Goal: Transaction & Acquisition: Book appointment/travel/reservation

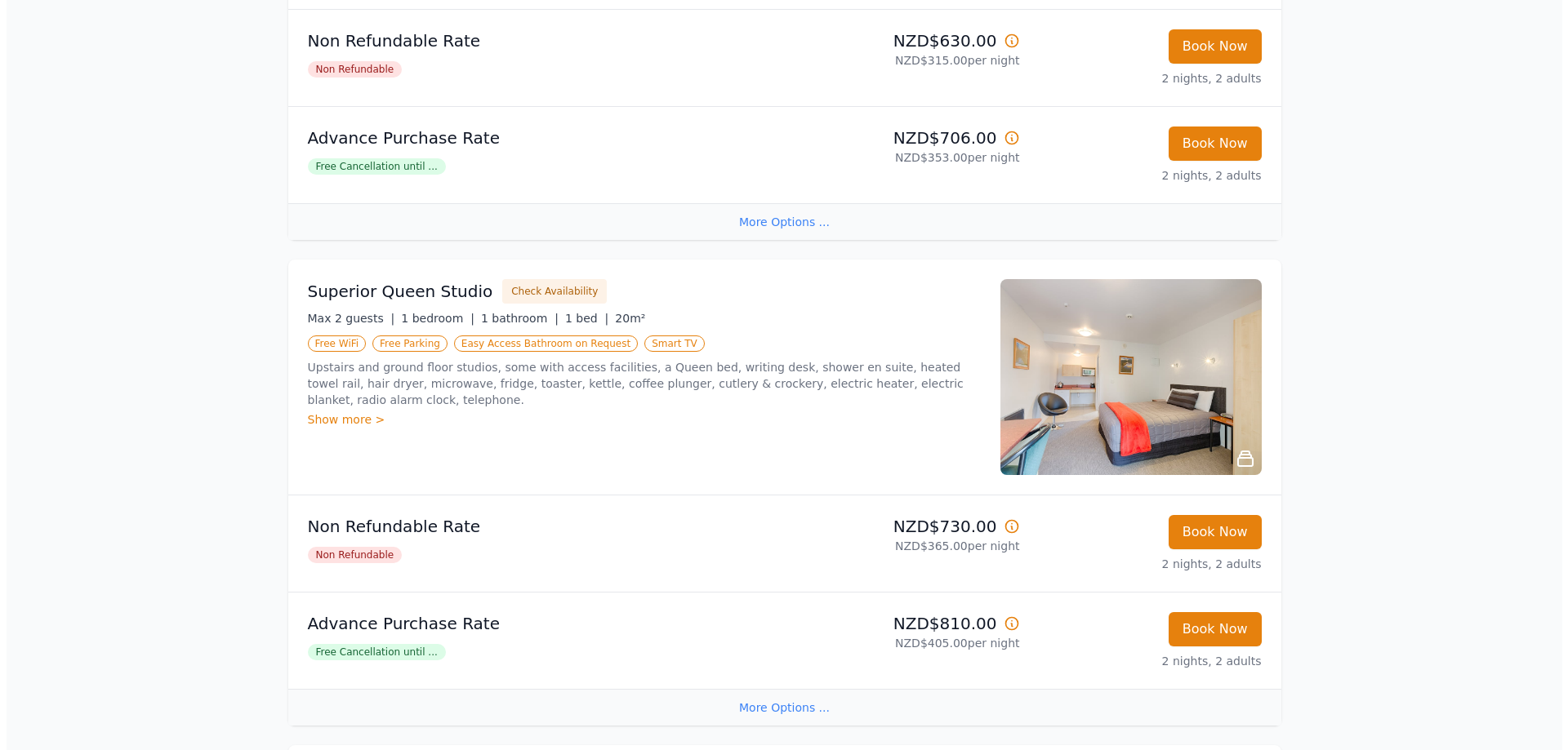
scroll to position [572, 0]
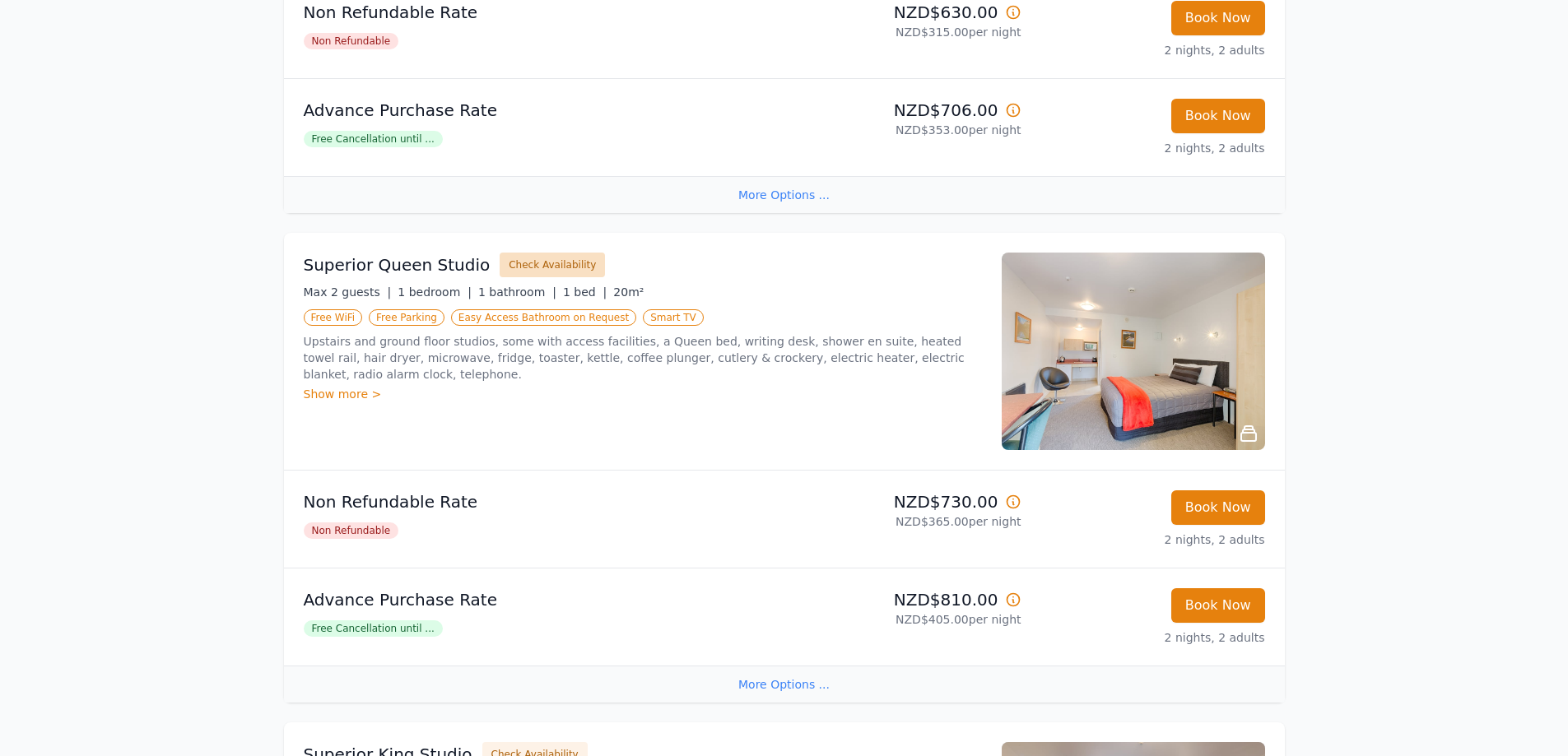
click at [546, 271] on button "Check Availability" at bounding box center [552, 265] width 105 height 24
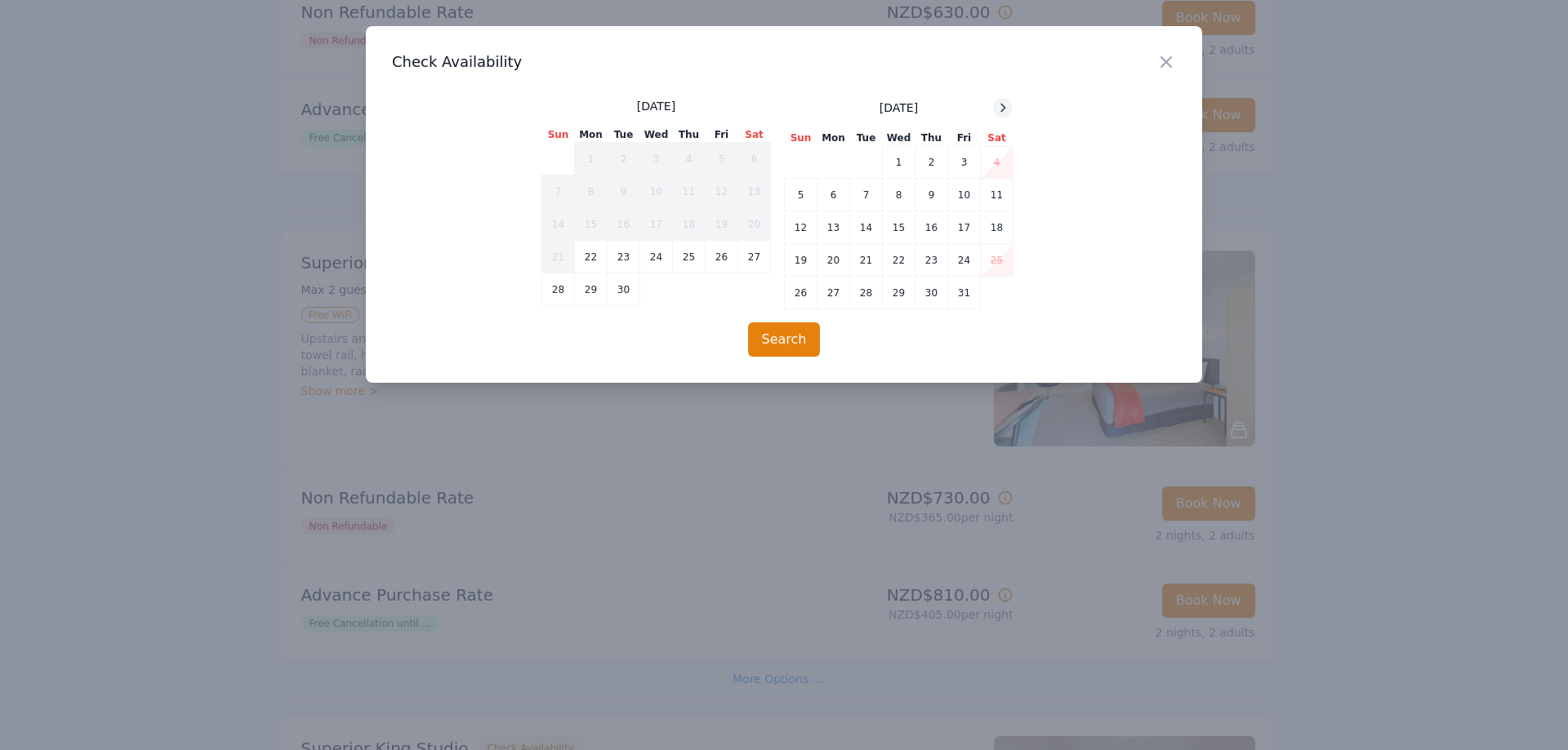
click at [1004, 110] on icon at bounding box center [1003, 107] width 4 height 8
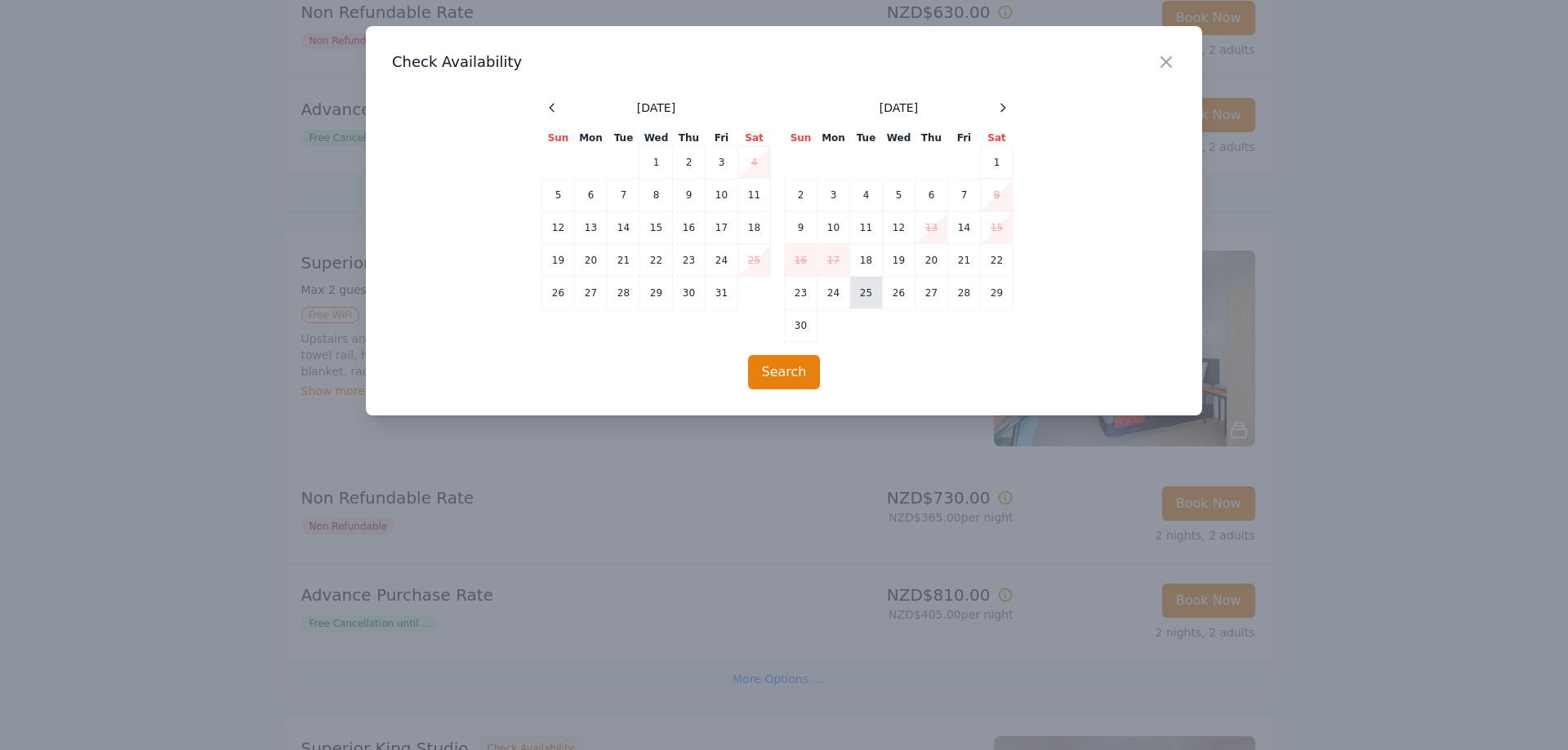
click at [855, 299] on td "25" at bounding box center [867, 293] width 33 height 33
click at [927, 295] on td "27" at bounding box center [931, 293] width 33 height 33
click at [787, 368] on button "Search" at bounding box center [784, 372] width 72 height 34
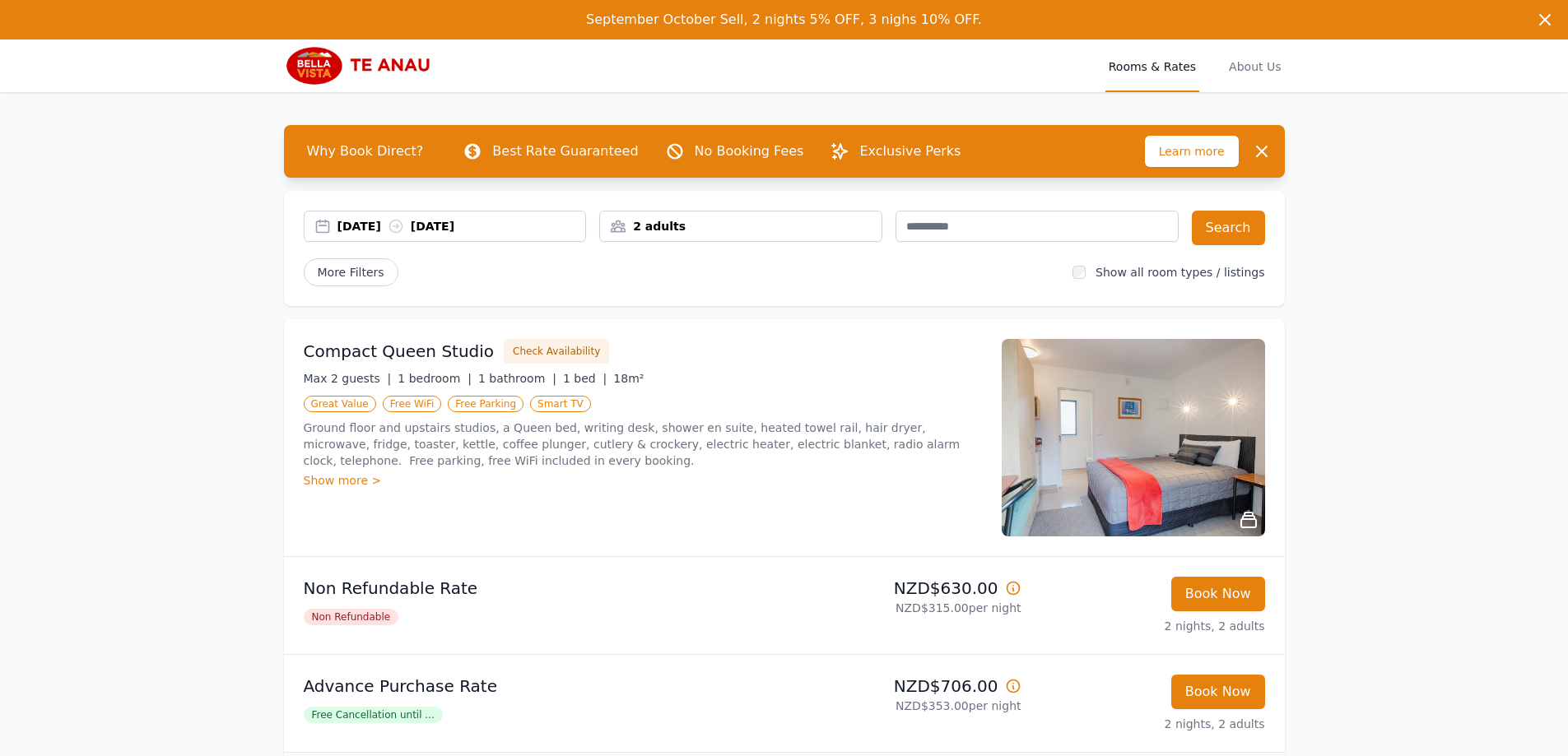
click at [654, 228] on div "2 adults" at bounding box center [741, 226] width 282 height 17
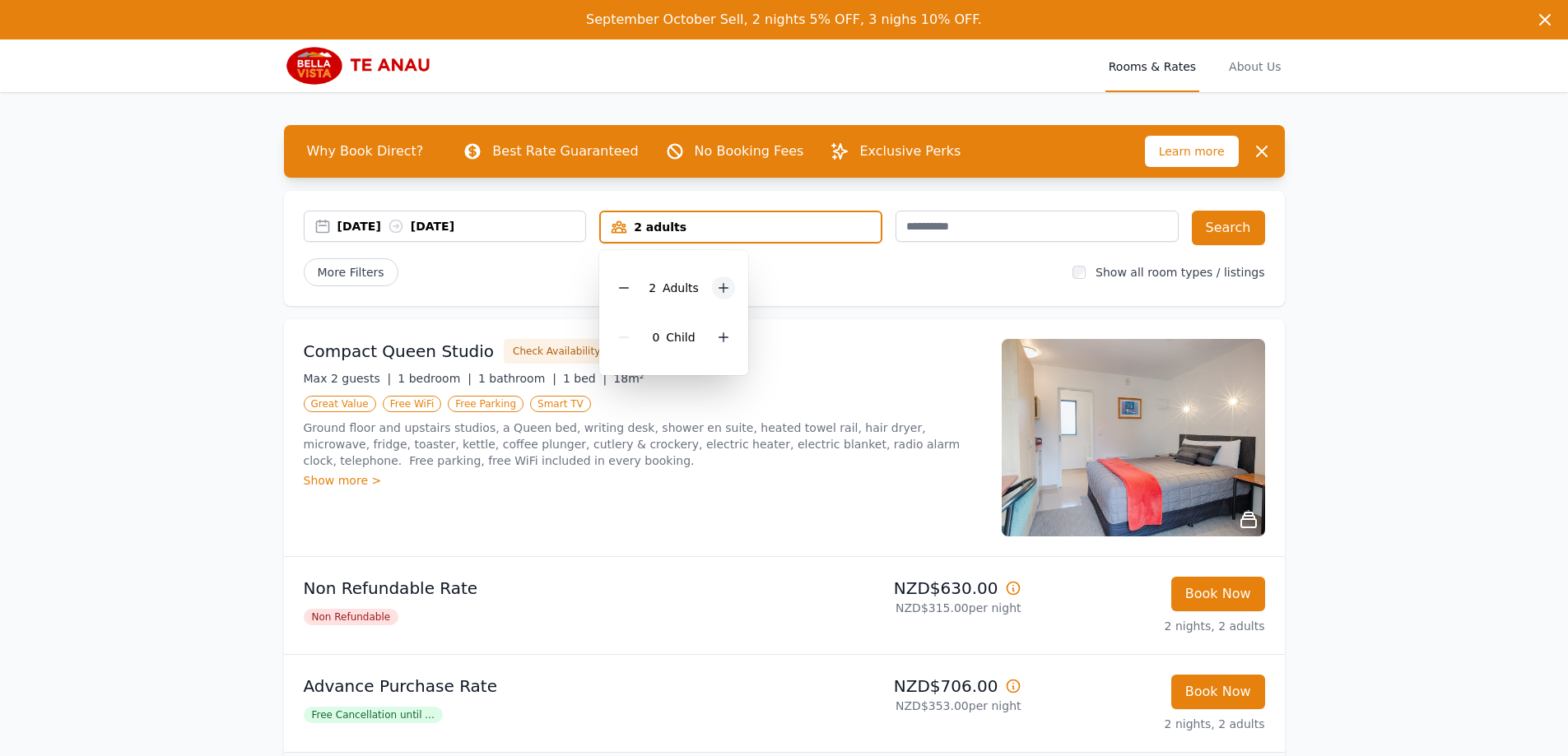
click at [723, 290] on icon at bounding box center [723, 288] width 13 height 13
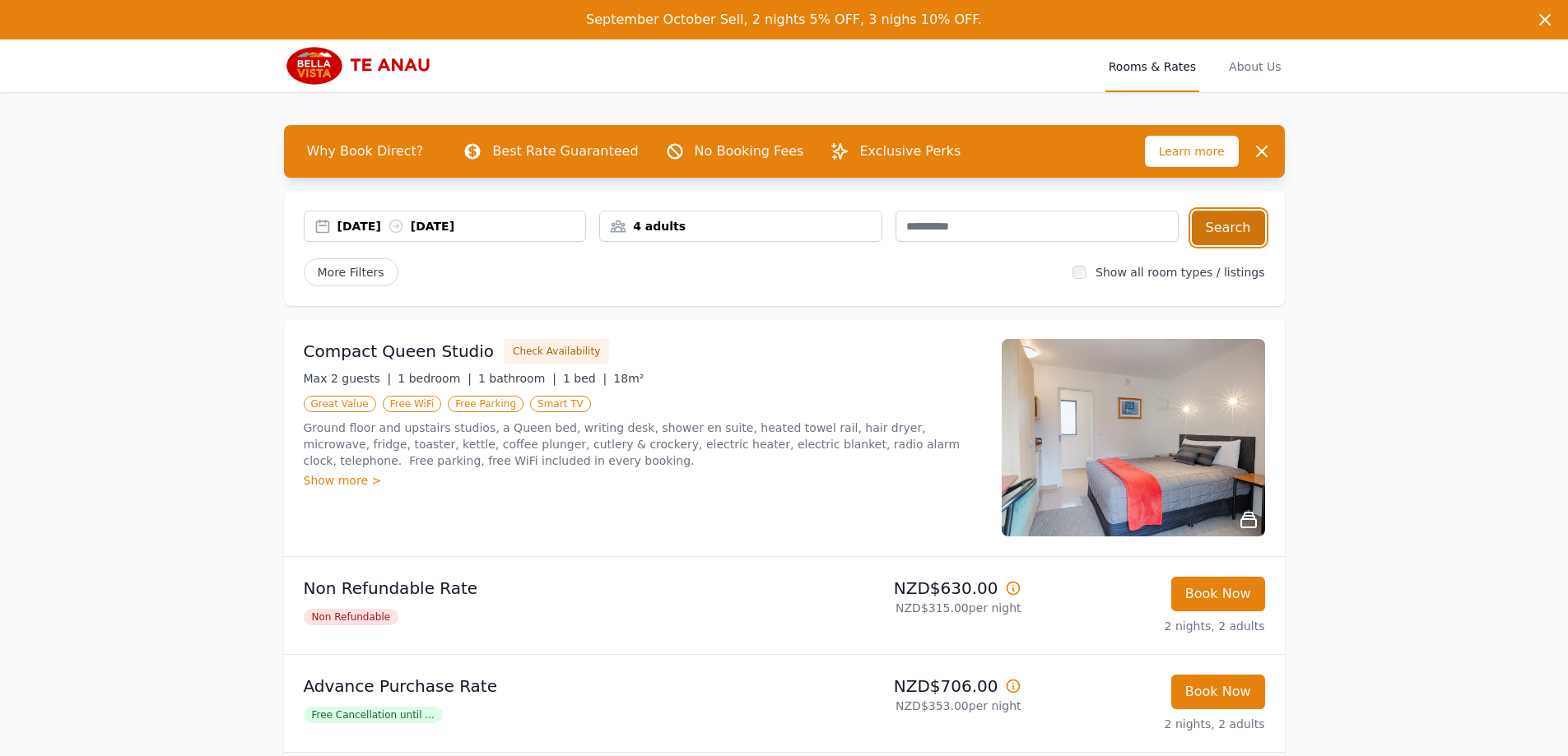
click at [1206, 212] on button "Search" at bounding box center [1228, 228] width 73 height 35
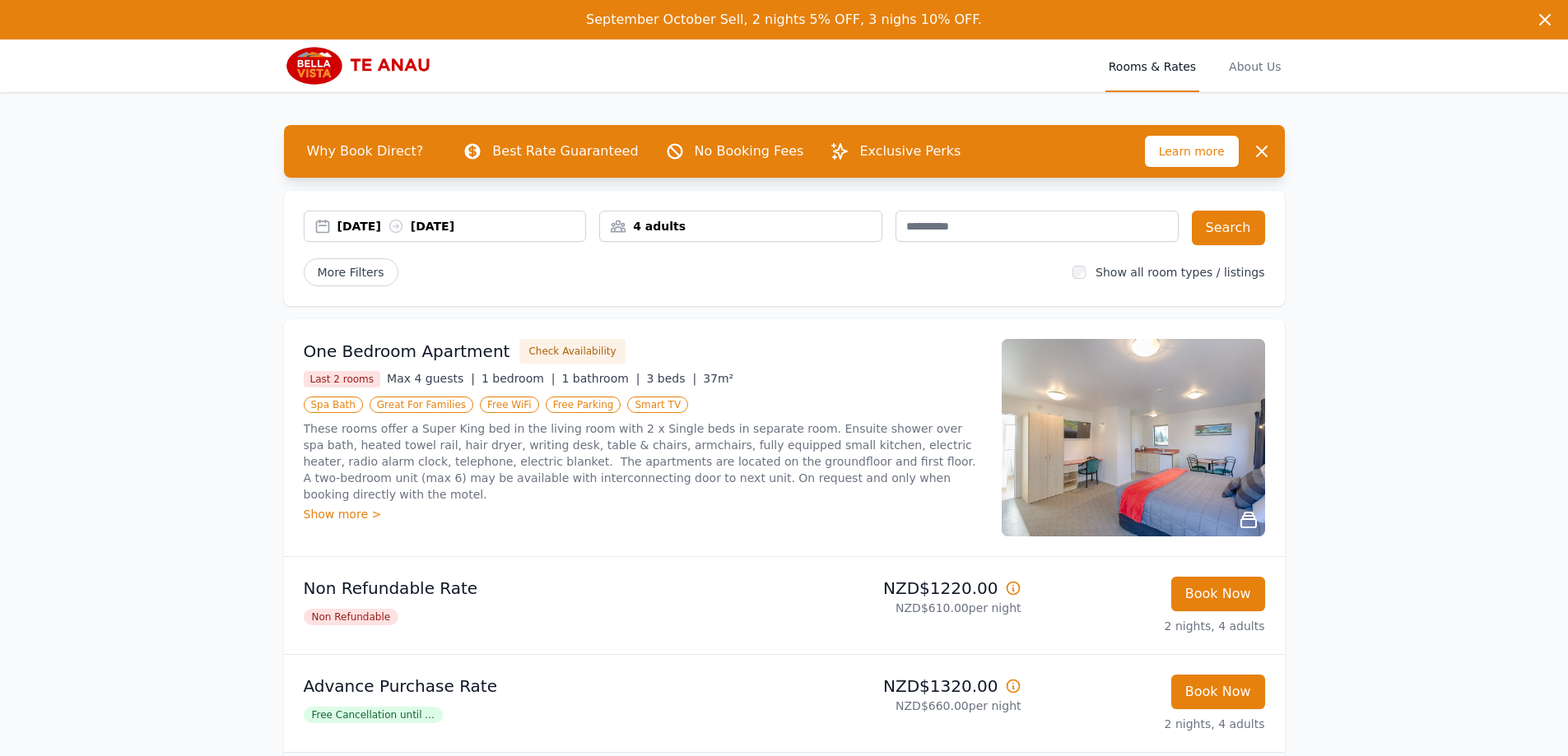
click at [648, 223] on div "4 adults" at bounding box center [741, 226] width 282 height 17
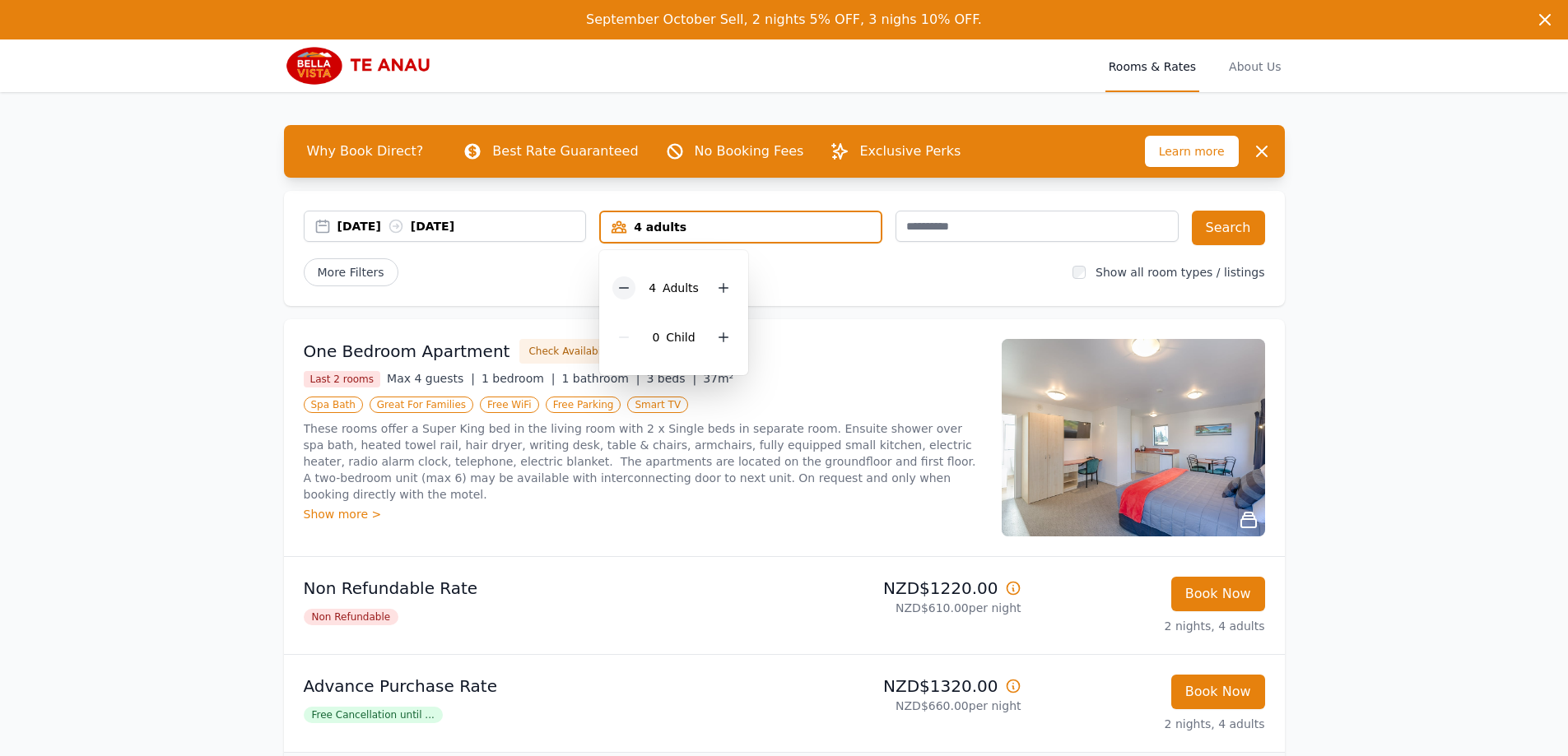
click at [635, 288] on div at bounding box center [623, 288] width 23 height 23
click at [1206, 232] on button "Search" at bounding box center [1228, 228] width 73 height 35
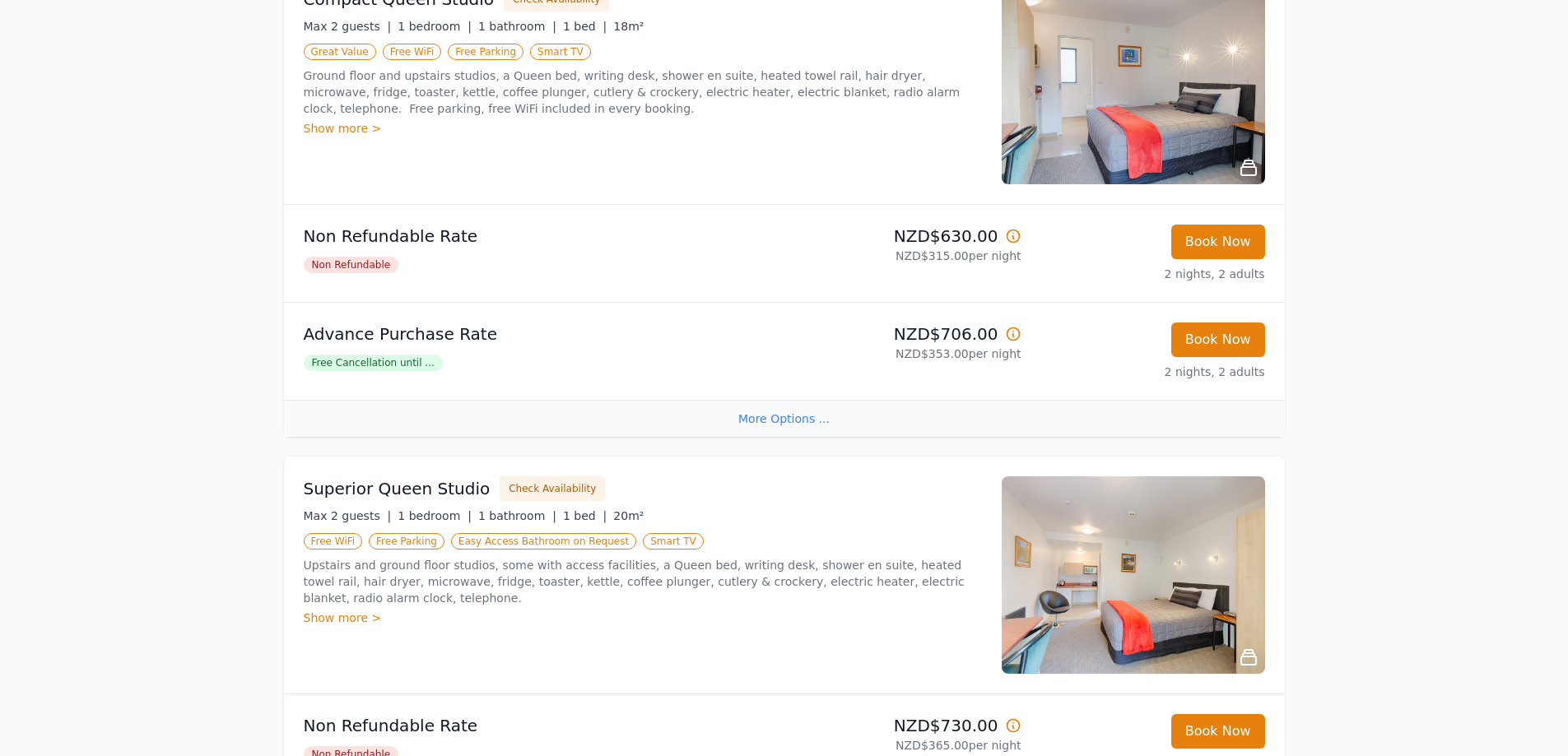
scroll to position [658, 0]
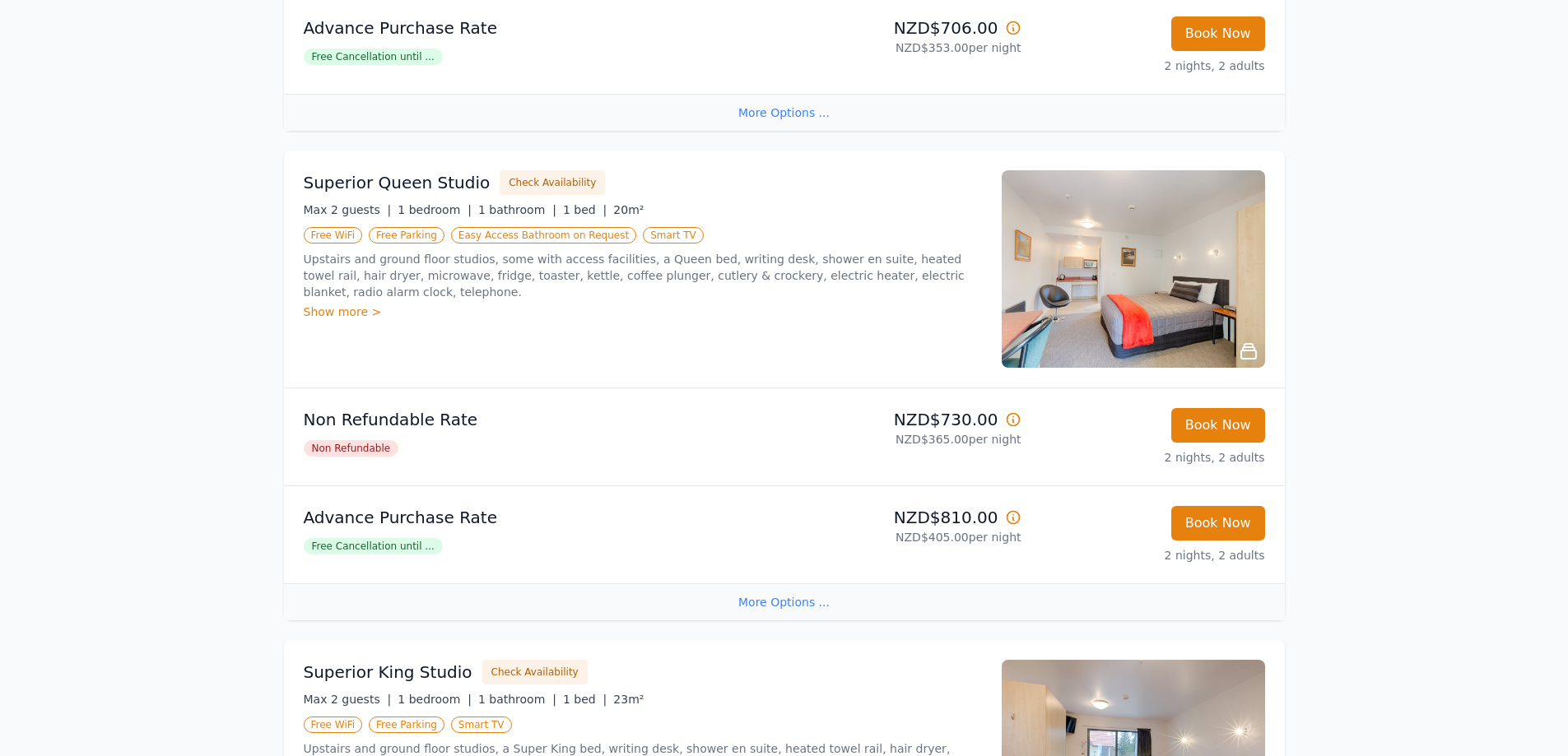
click at [788, 613] on div "More Options ..." at bounding box center [784, 601] width 1000 height 37
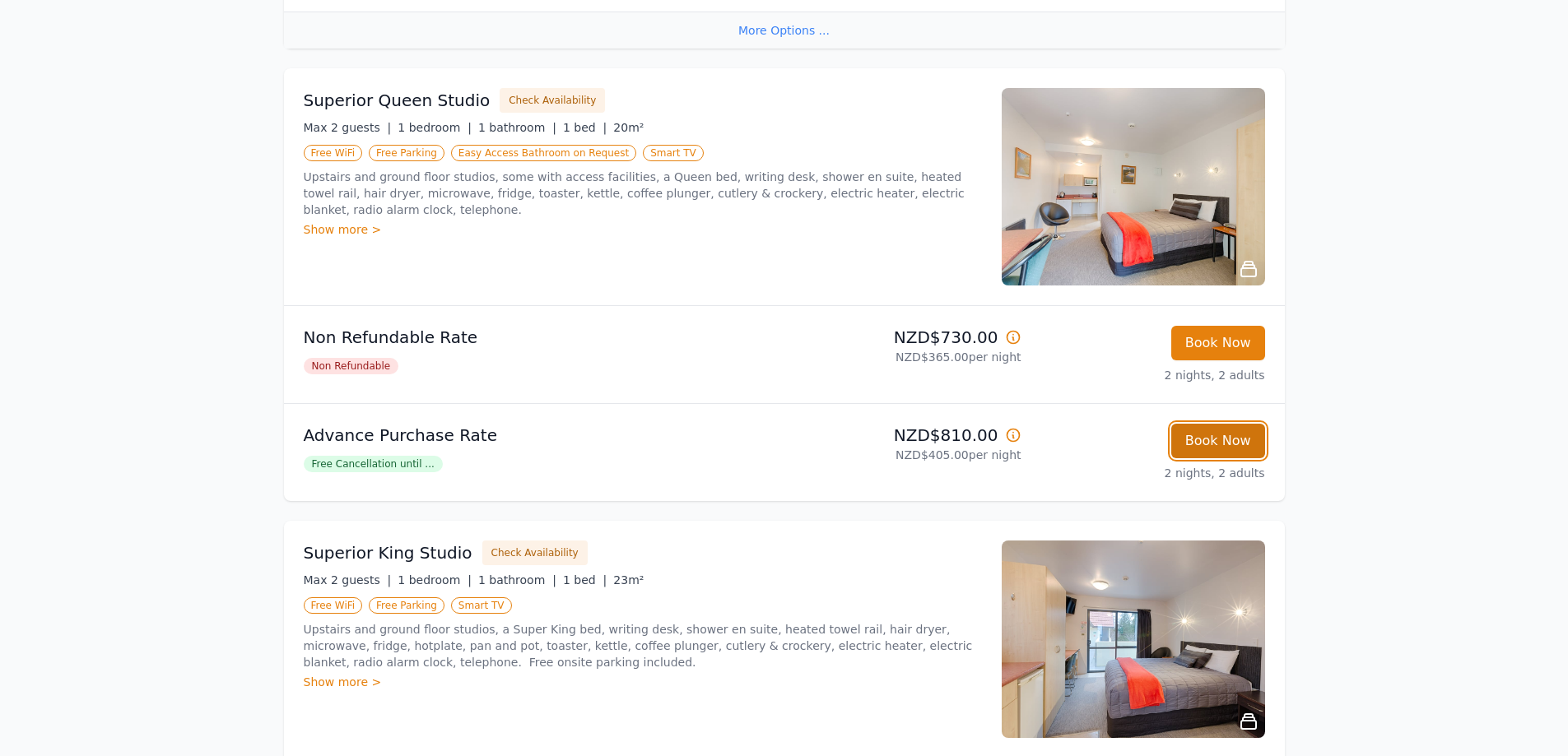
click at [1215, 454] on button "Book Now" at bounding box center [1218, 441] width 94 height 35
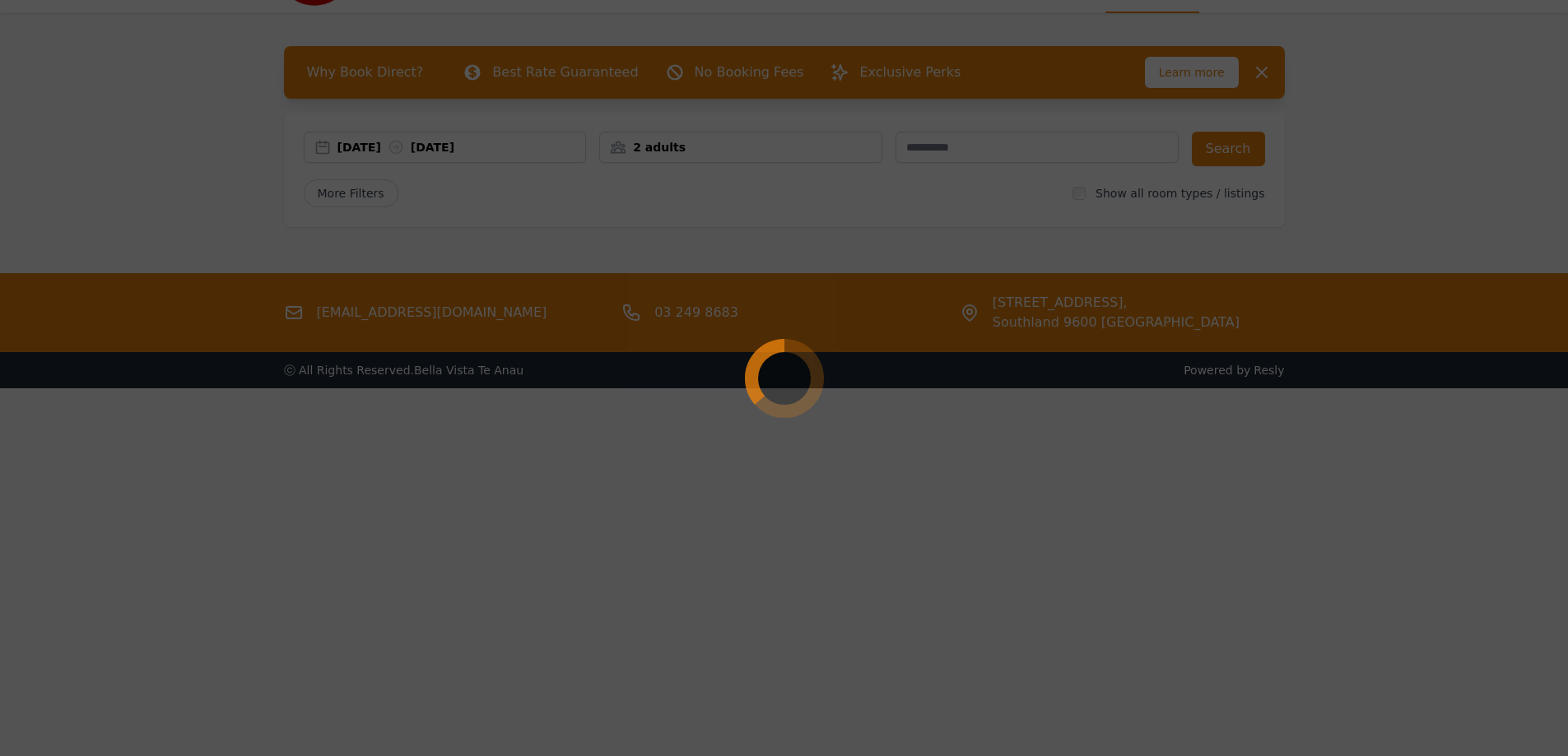
scroll to position [79, 0]
select select "**"
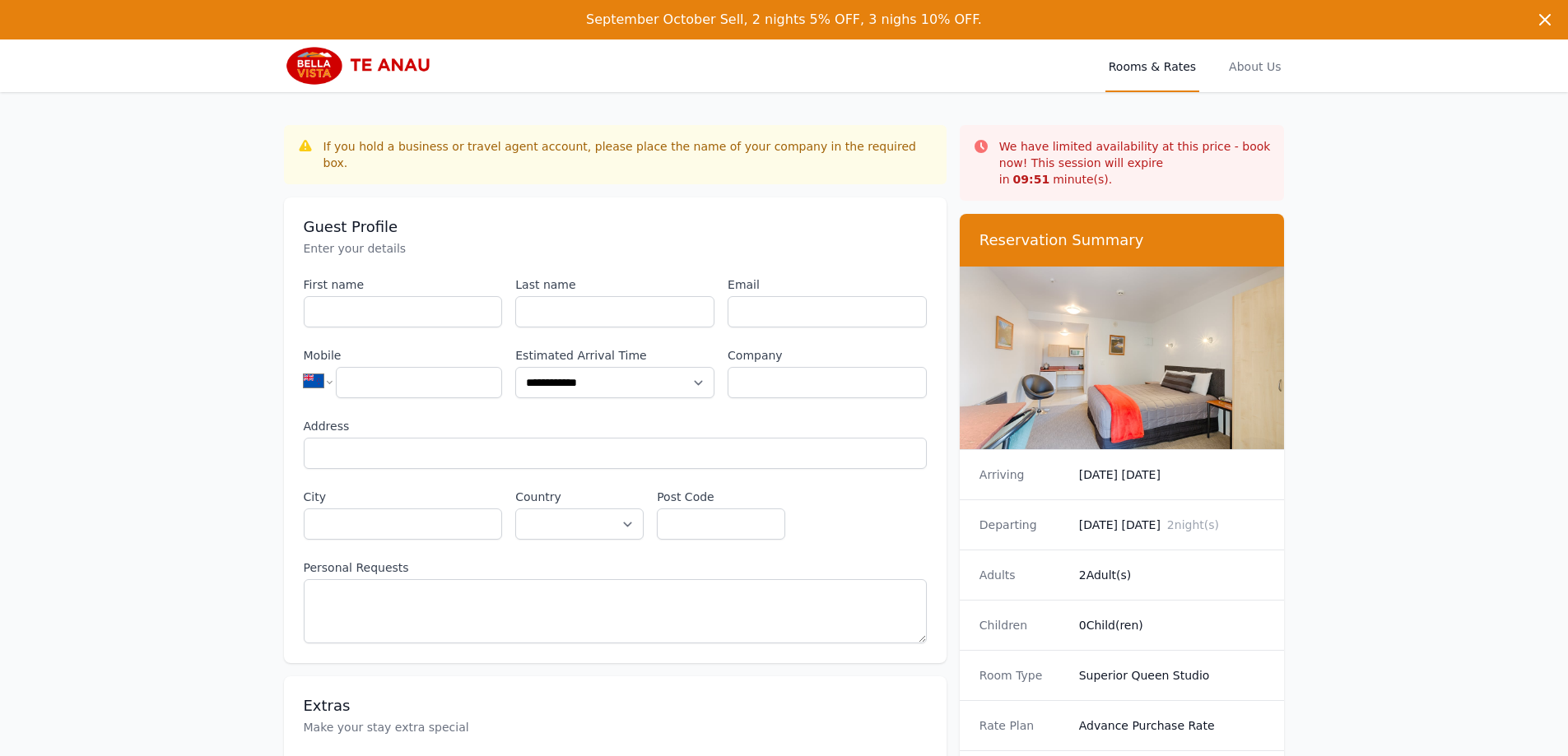
click at [1184, 75] on span "Rooms & Rates" at bounding box center [1153, 65] width 94 height 53
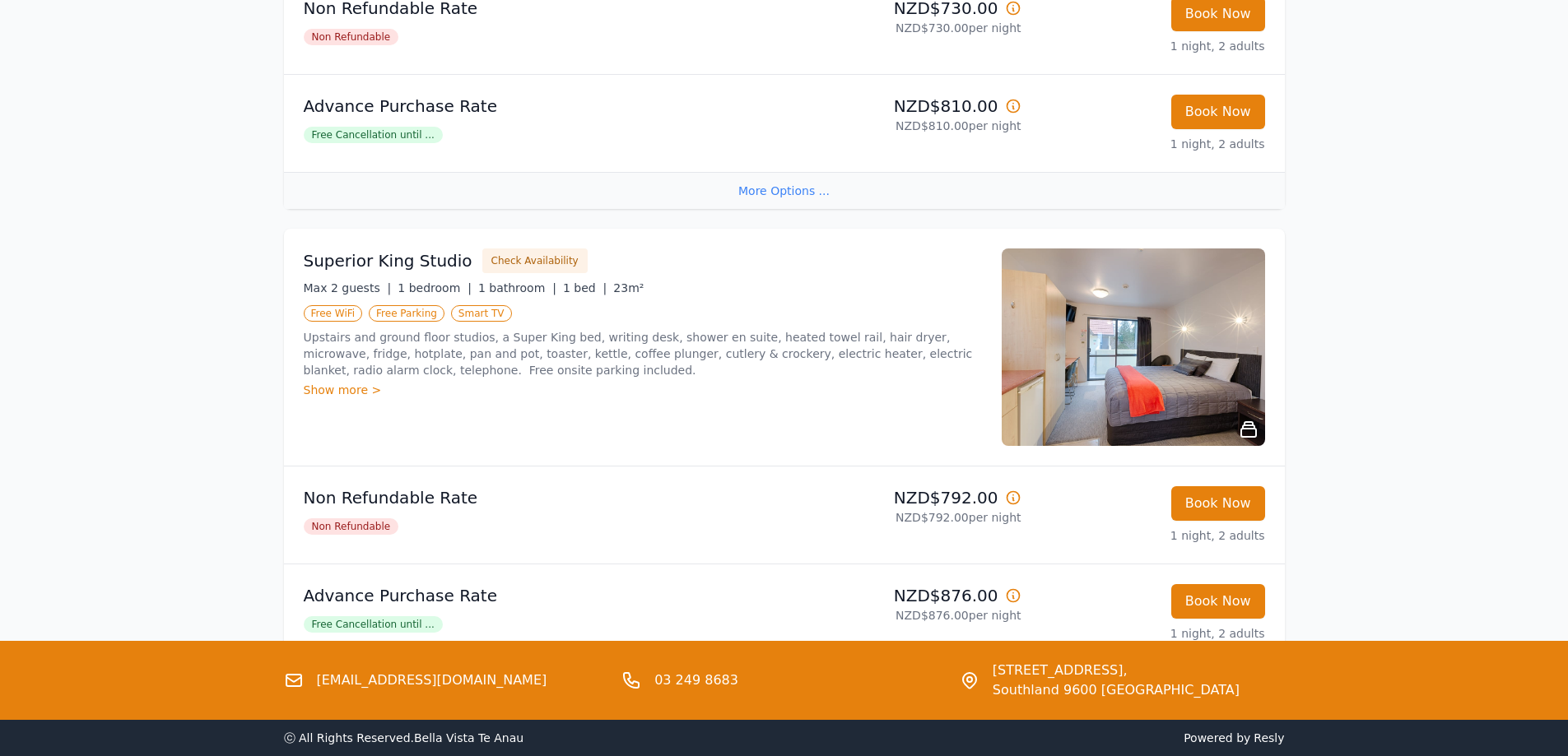
scroll to position [823, 0]
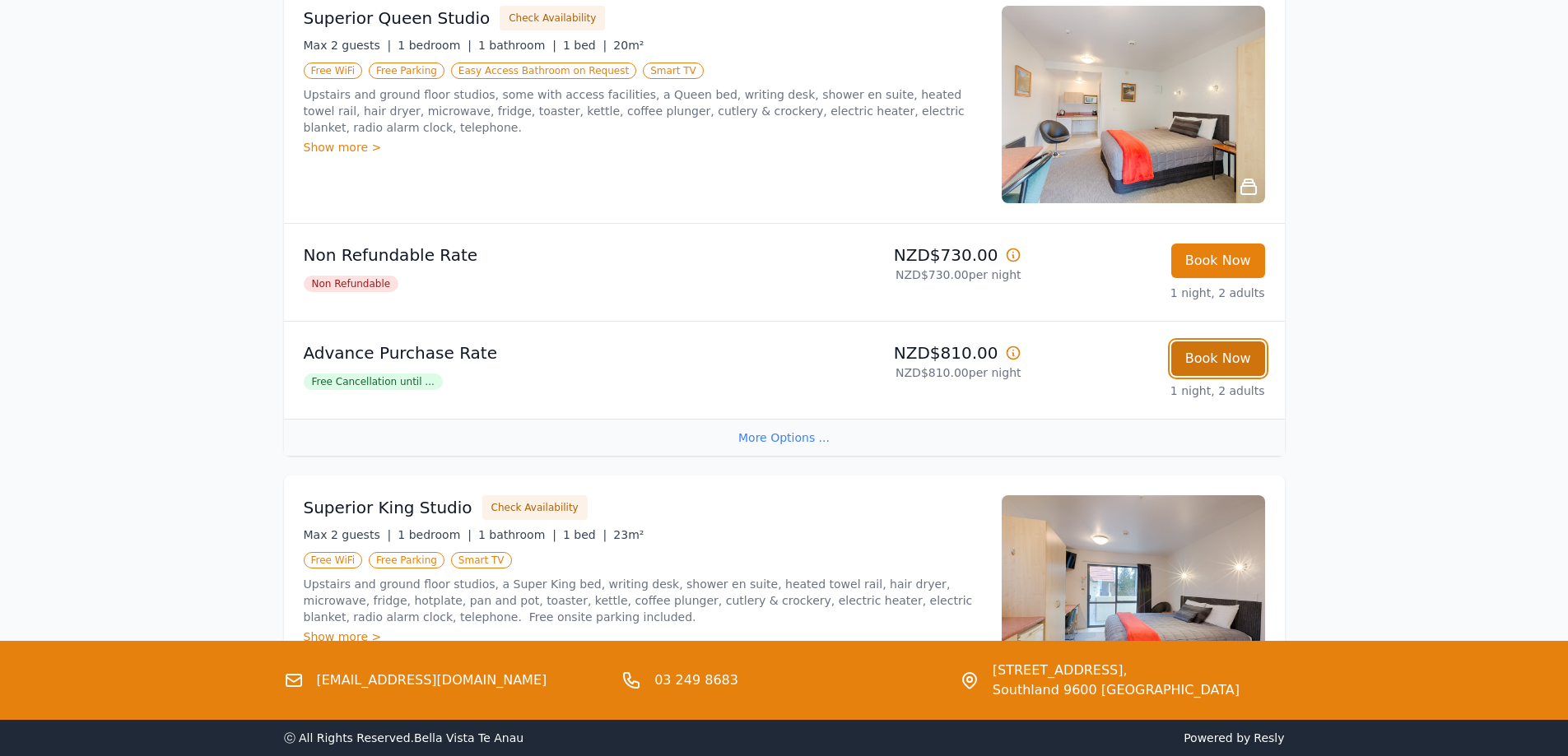
click at [1212, 359] on button "Book Now" at bounding box center [1218, 359] width 94 height 35
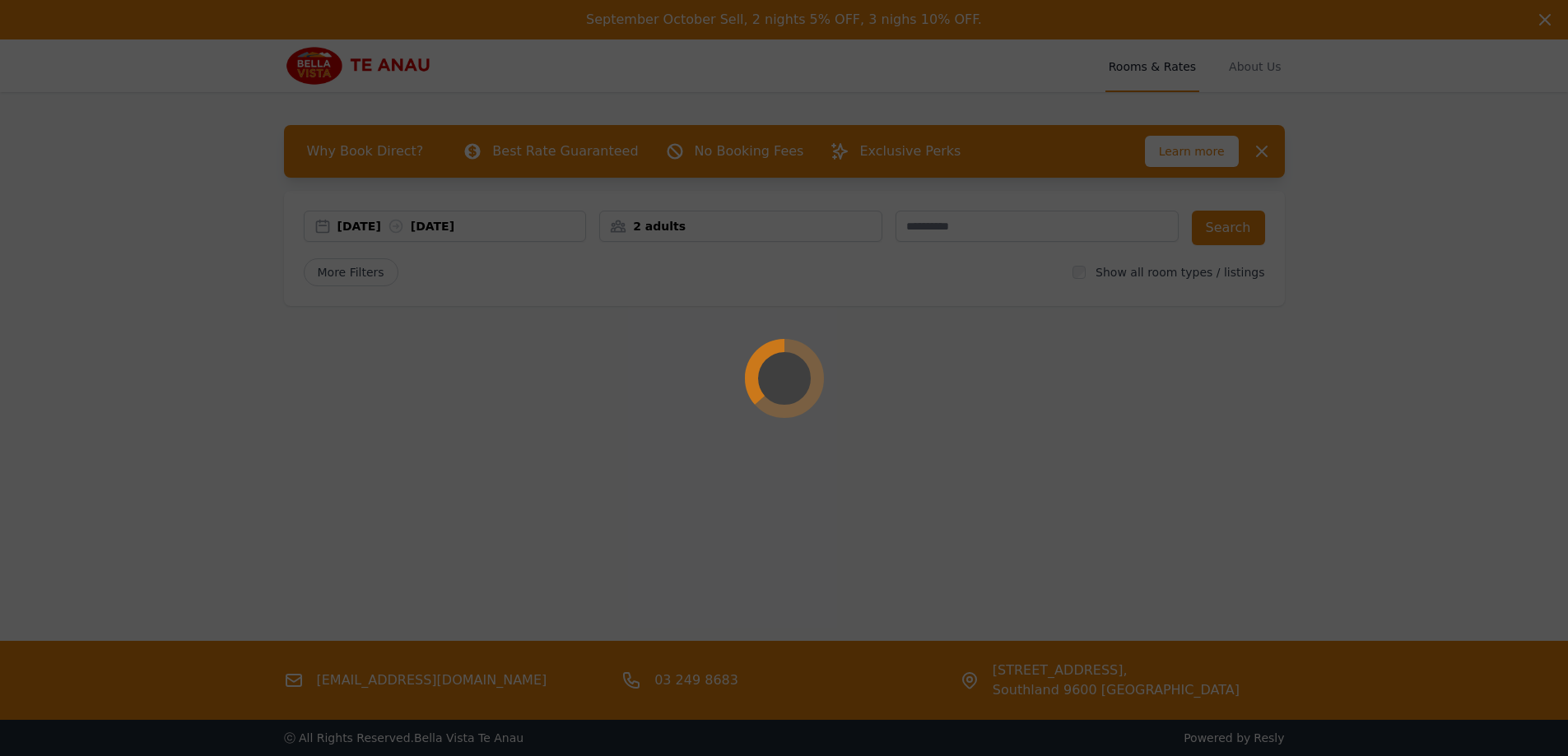
select select "**"
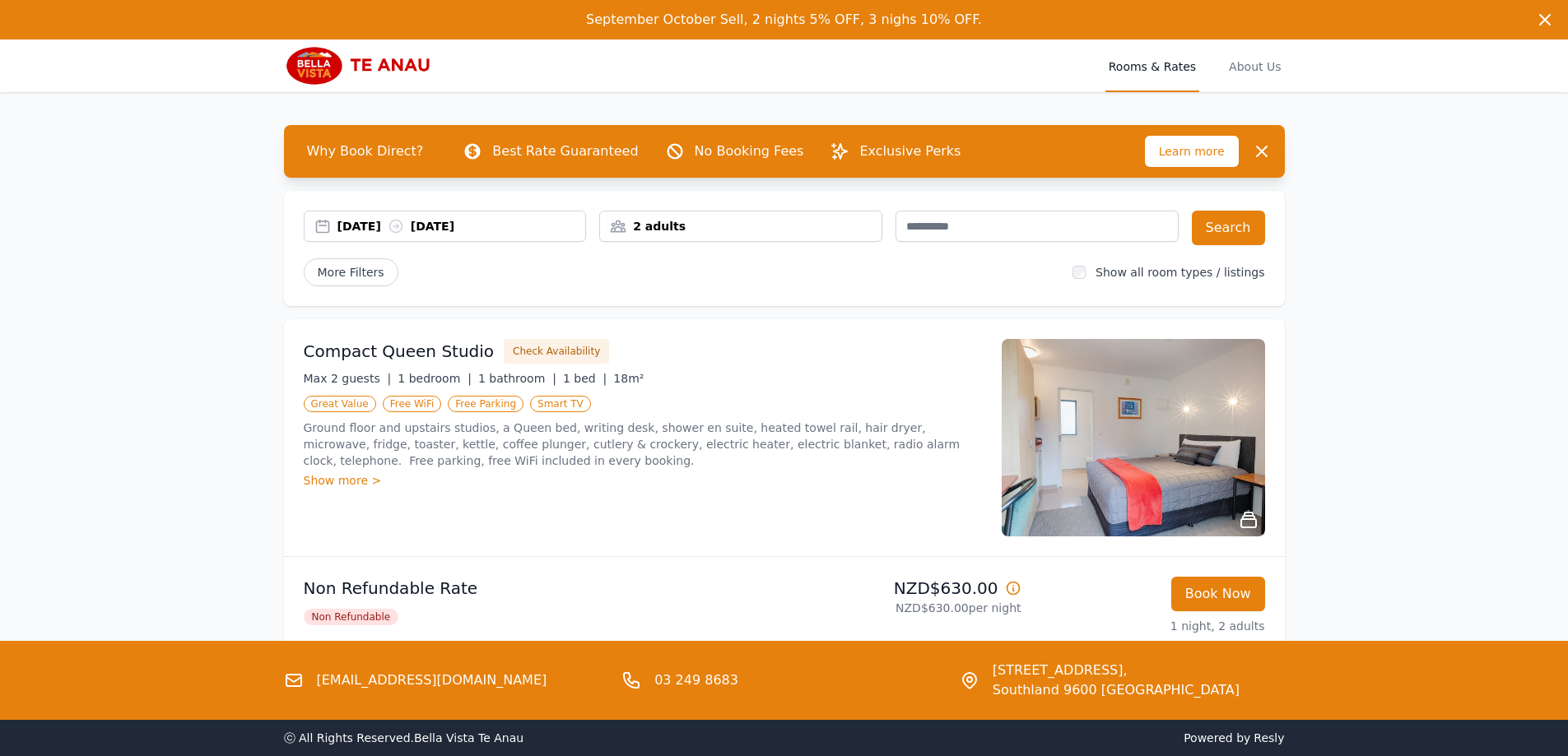
select select "**"
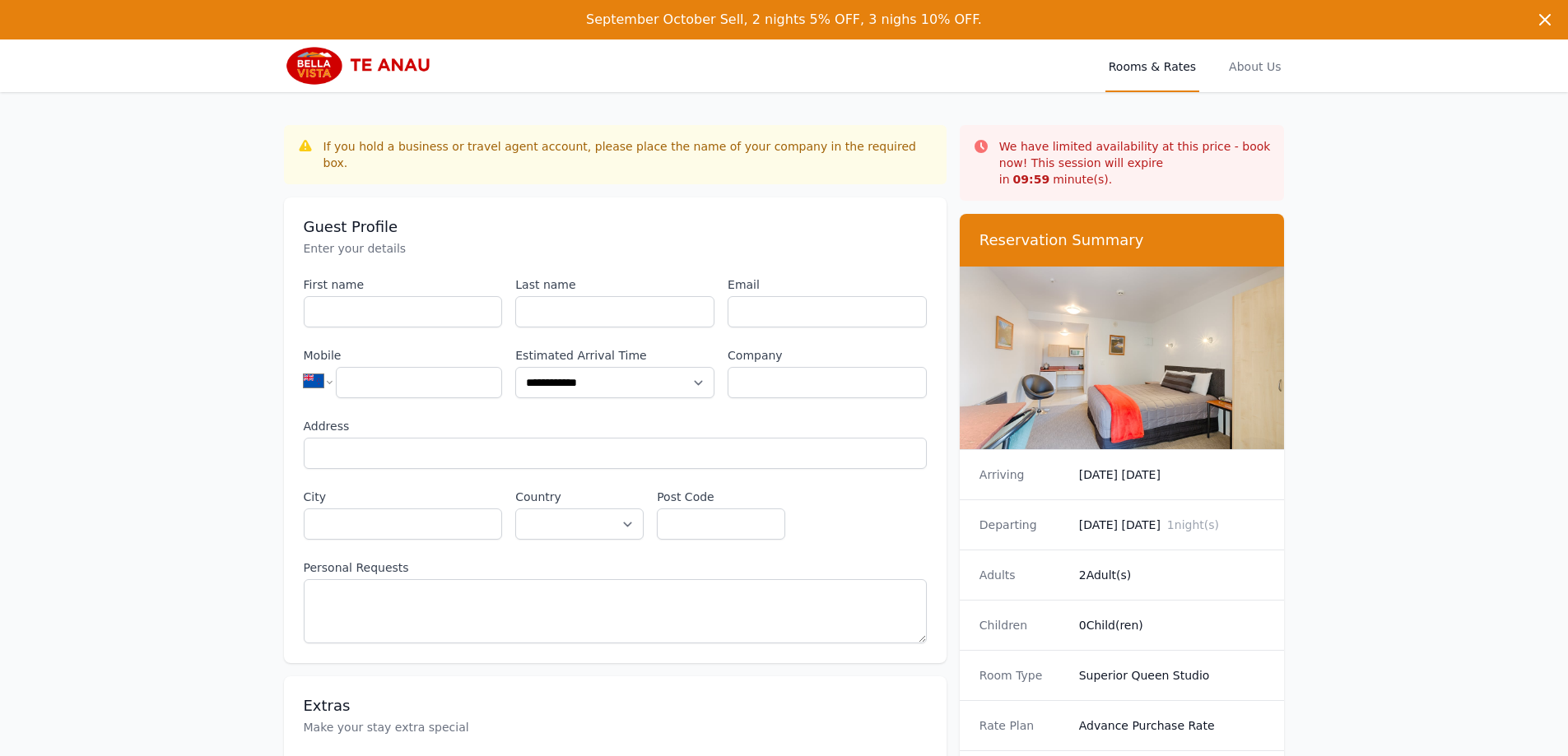
scroll to position [79, 0]
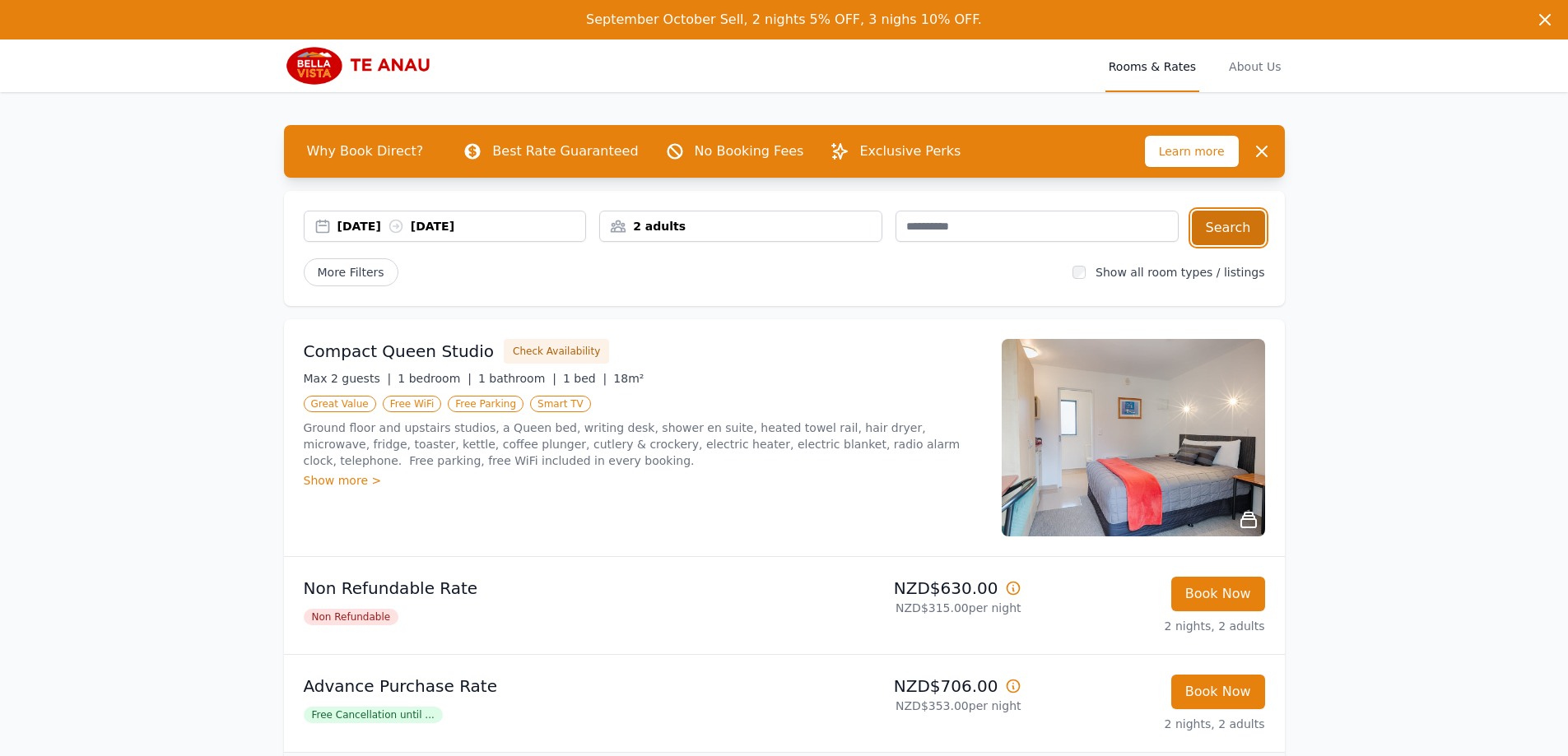
click at [1221, 219] on button "Search" at bounding box center [1228, 228] width 73 height 35
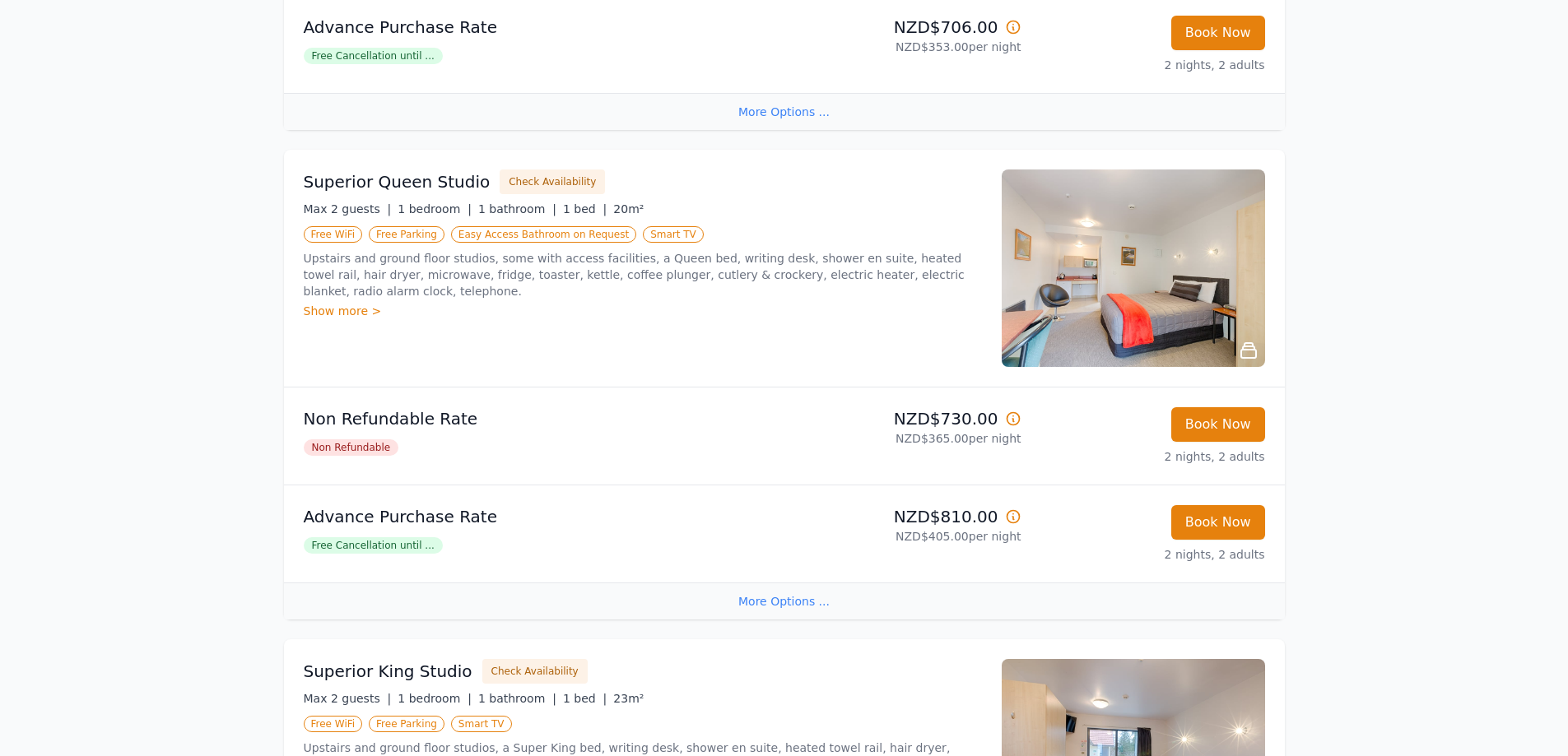
scroll to position [658, 0]
click at [1213, 522] on button "Book Now" at bounding box center [1218, 523] width 94 height 35
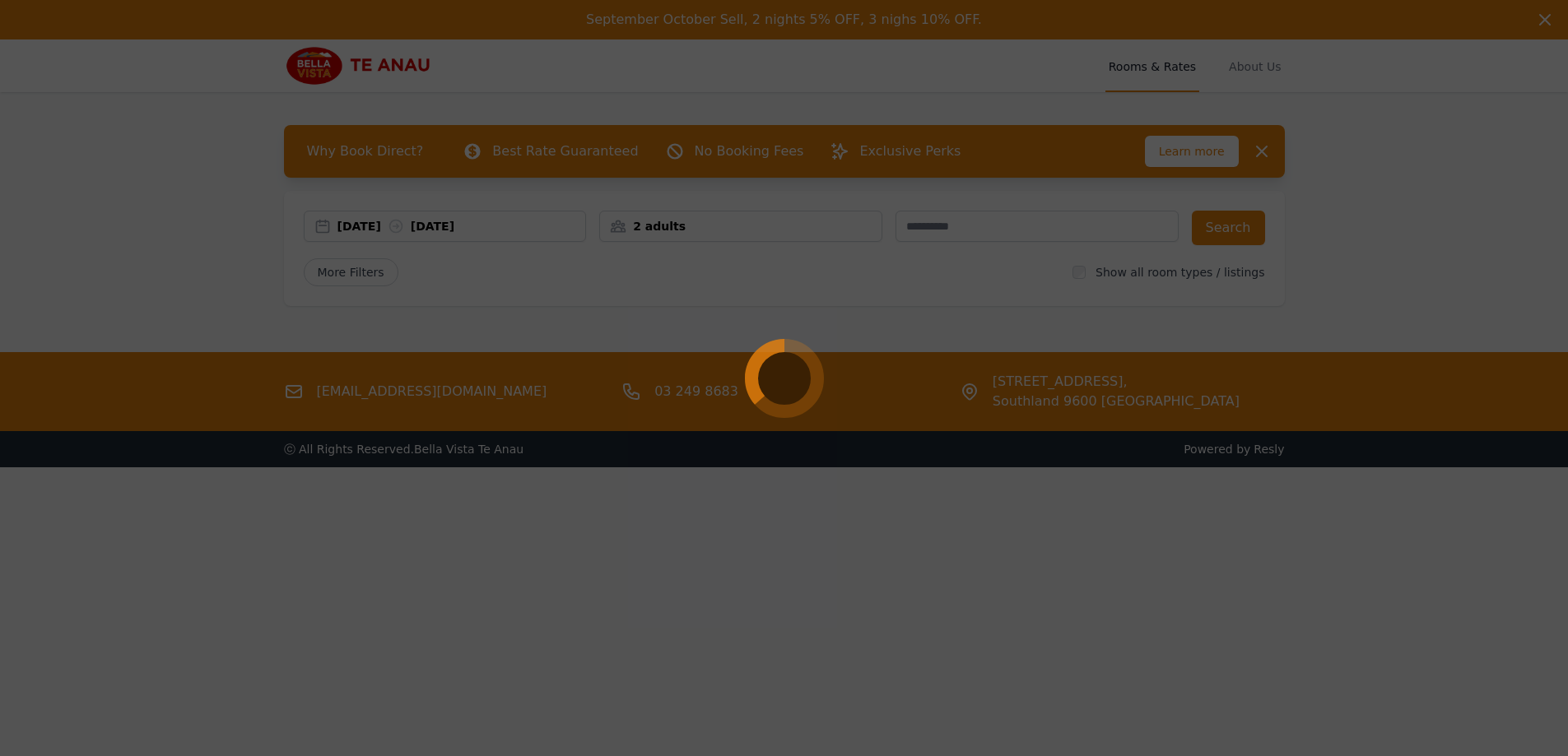
select select "**"
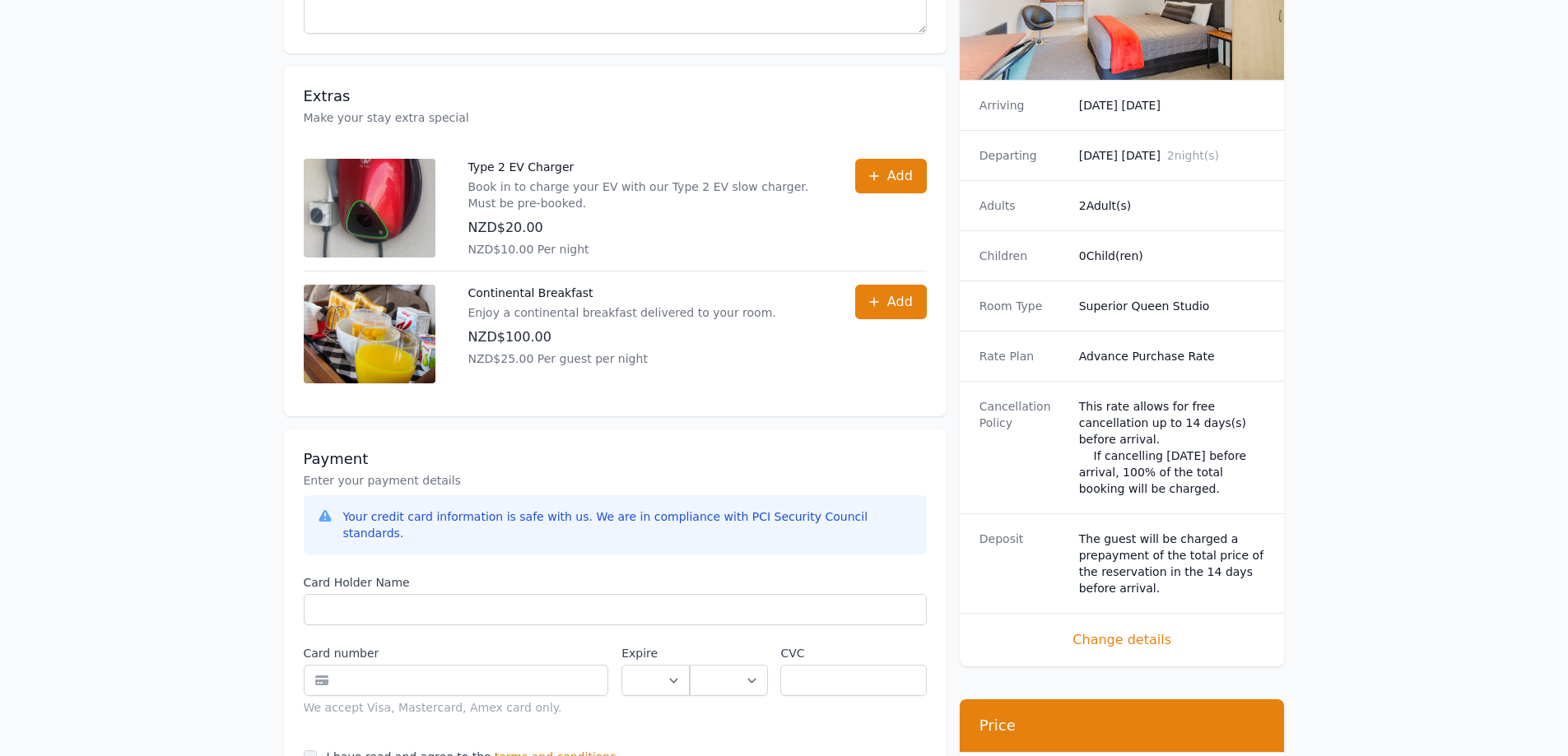
scroll to position [658, 0]
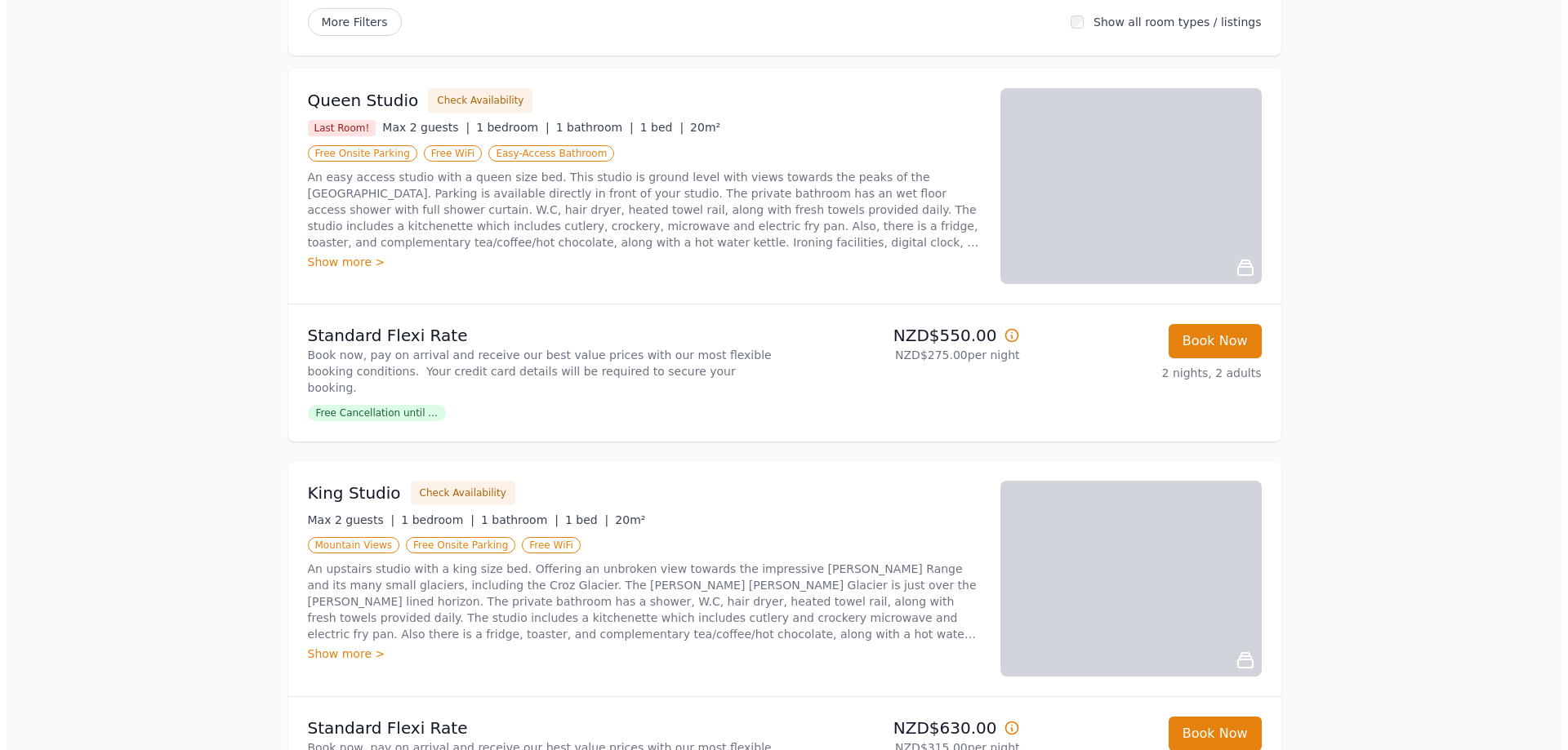
scroll to position [486, 0]
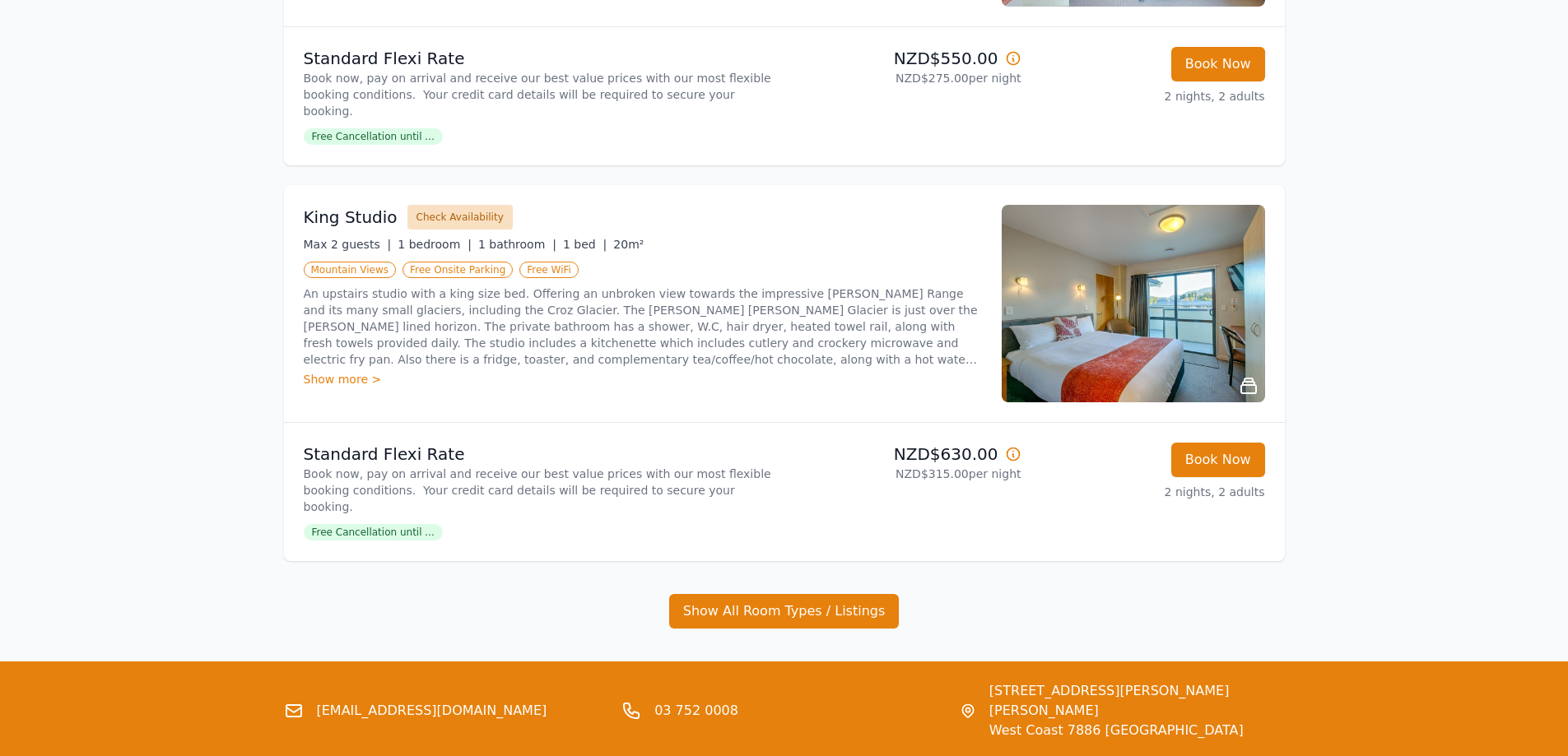
click at [445, 205] on button "Check Availability" at bounding box center [460, 217] width 105 height 24
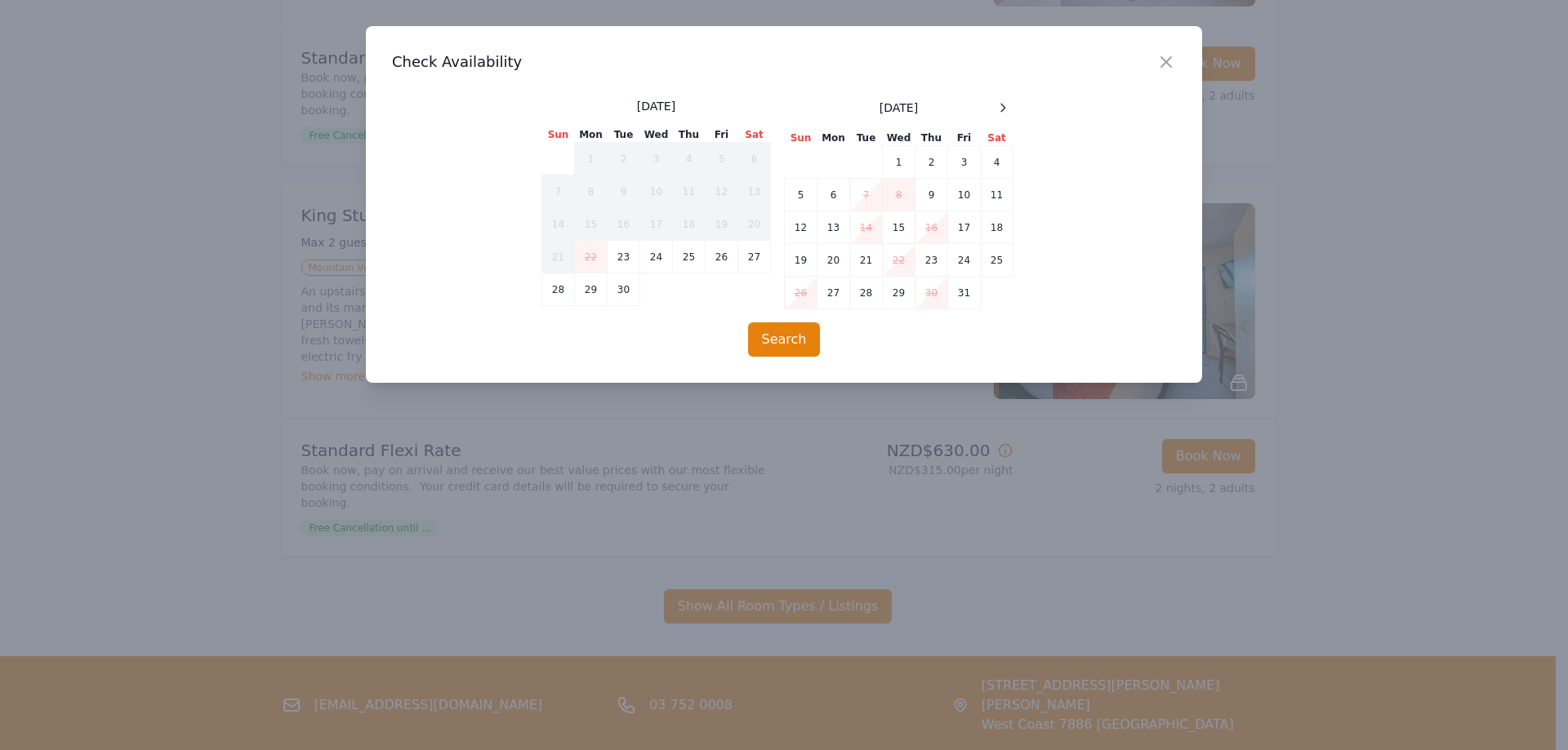
click at [1020, 115] on div "[DATE] Sun Mon Tue Wed Thu Fri Sat 1 2 3 4 5 6 7 8 9 10 11 12 13 14 15 16 17 18…" at bounding box center [784, 203] width 485 height 211
click at [992, 115] on div "[DATE]" at bounding box center [899, 108] width 229 height 20
click at [1005, 109] on icon at bounding box center [1003, 107] width 4 height 8
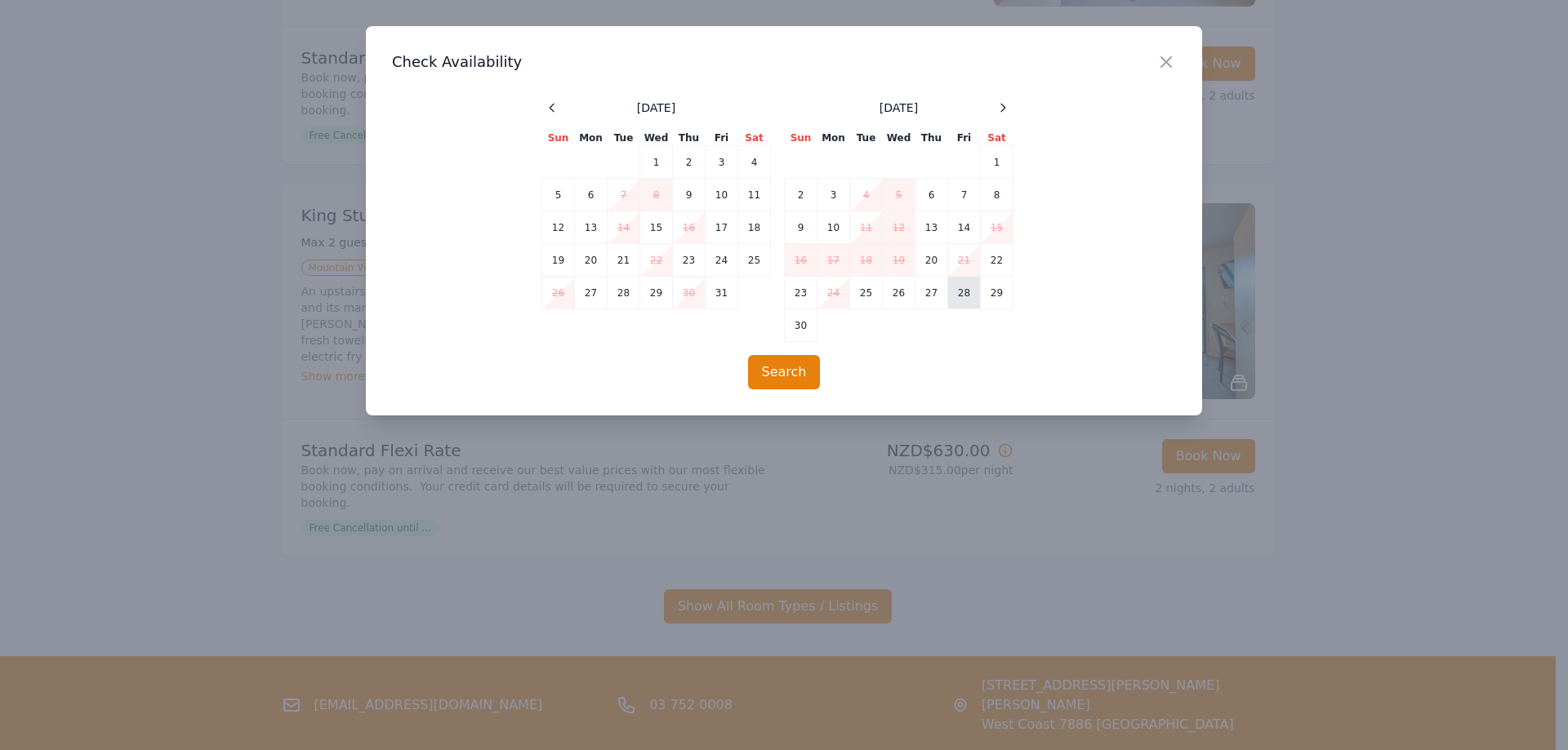
click at [957, 293] on td "28" at bounding box center [964, 293] width 33 height 33
click at [812, 318] on td "30" at bounding box center [801, 326] width 33 height 33
click at [770, 368] on button "Search" at bounding box center [784, 372] width 72 height 34
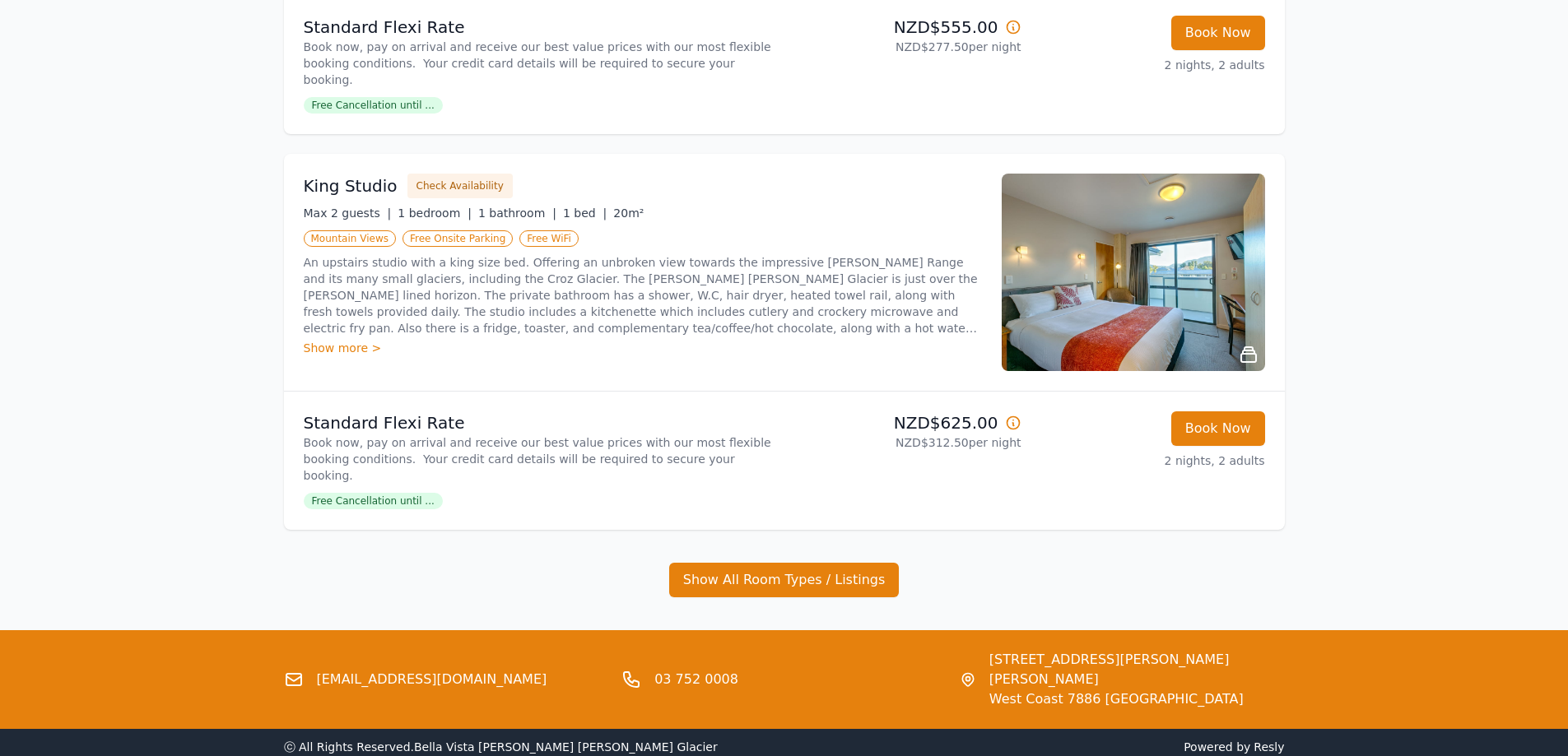
scroll to position [937, 0]
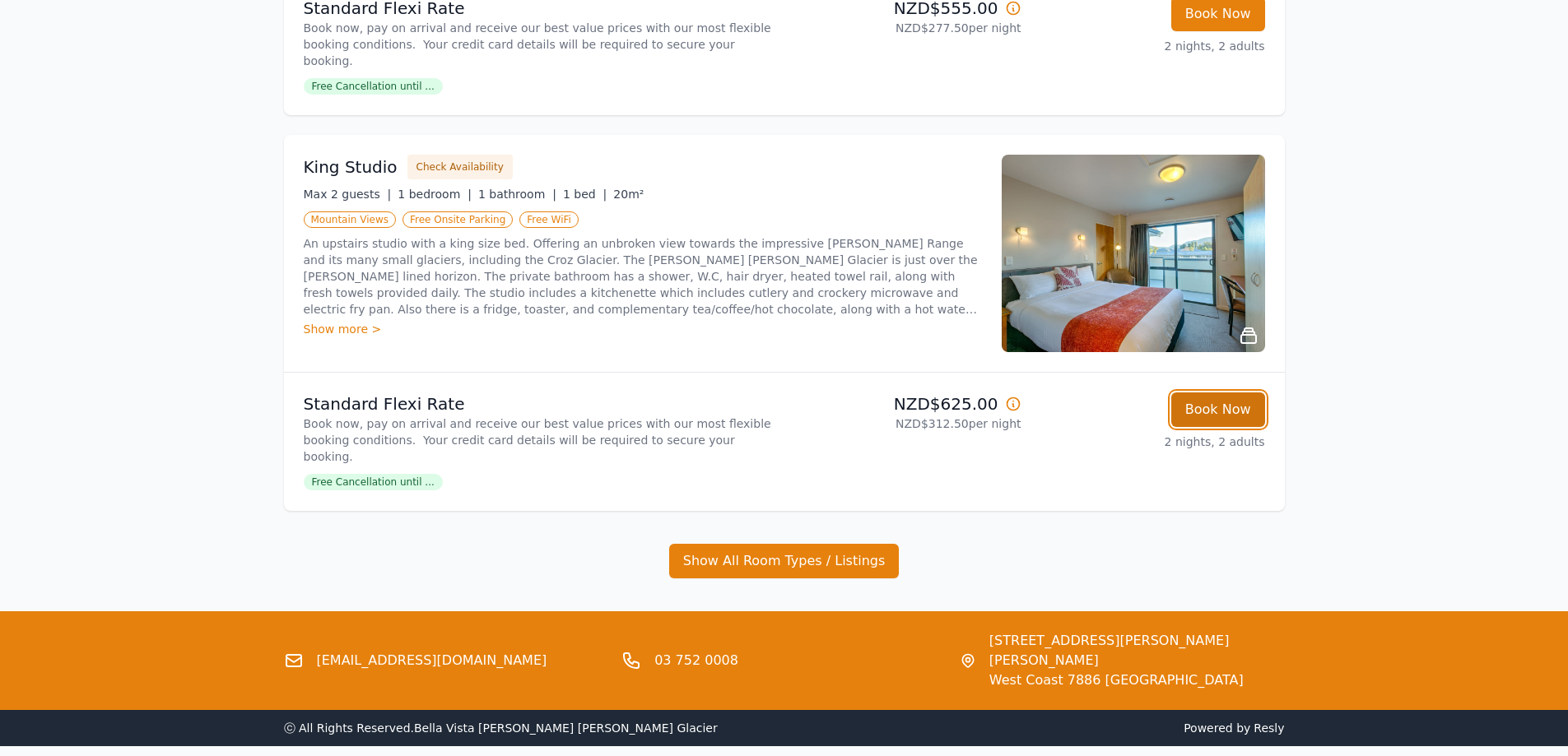
click at [1206, 393] on button "Book Now" at bounding box center [1218, 410] width 94 height 35
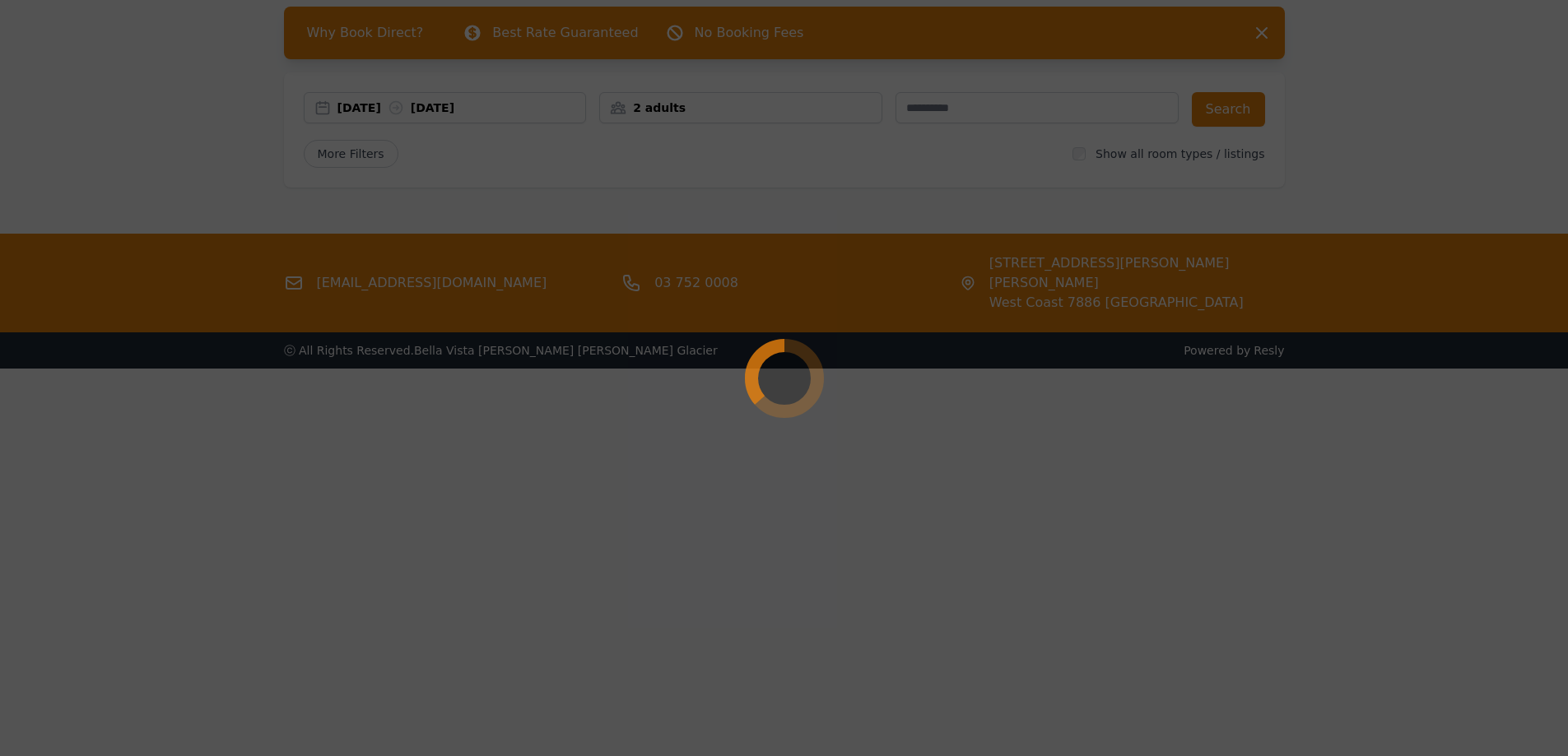
scroll to position [79, 0]
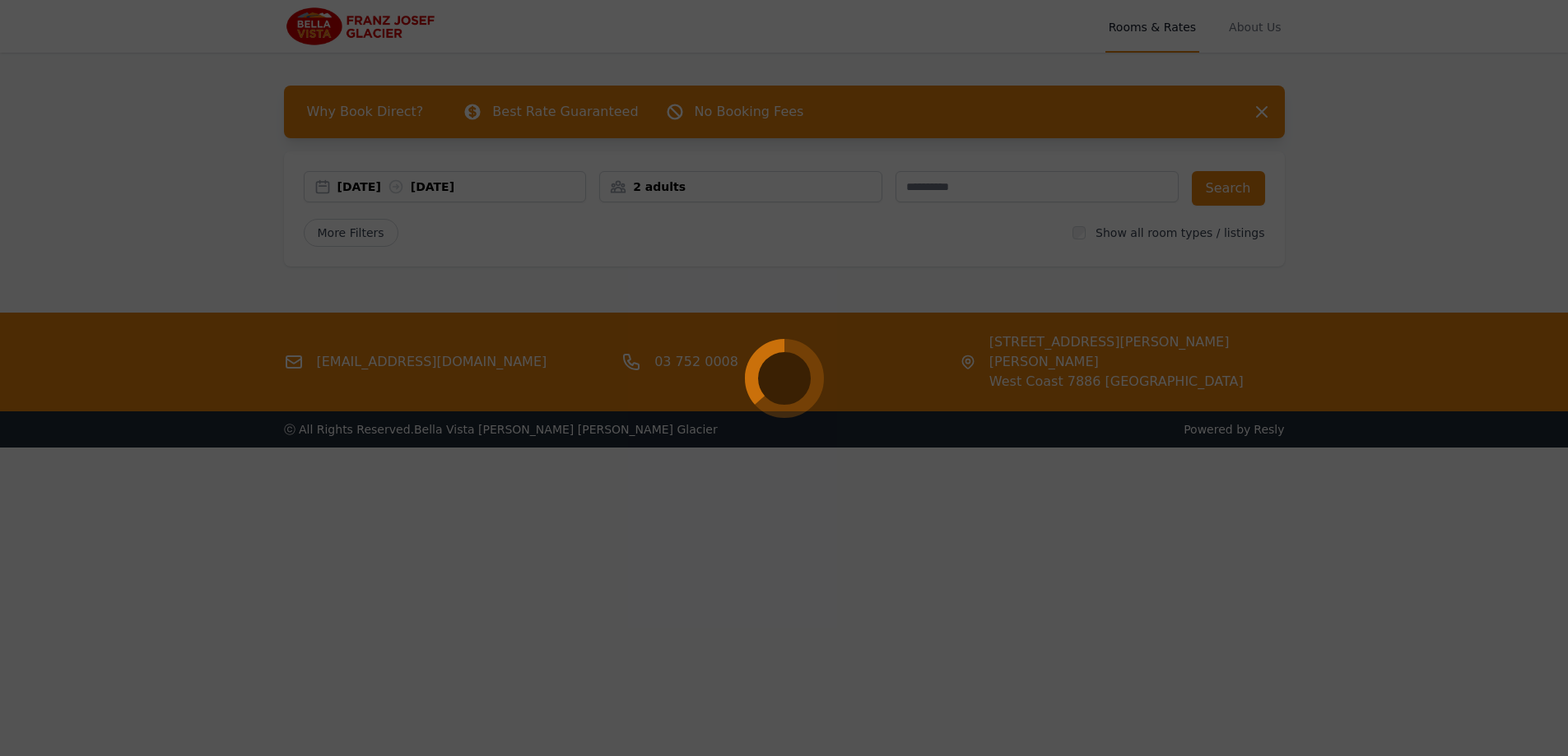
select select "**"
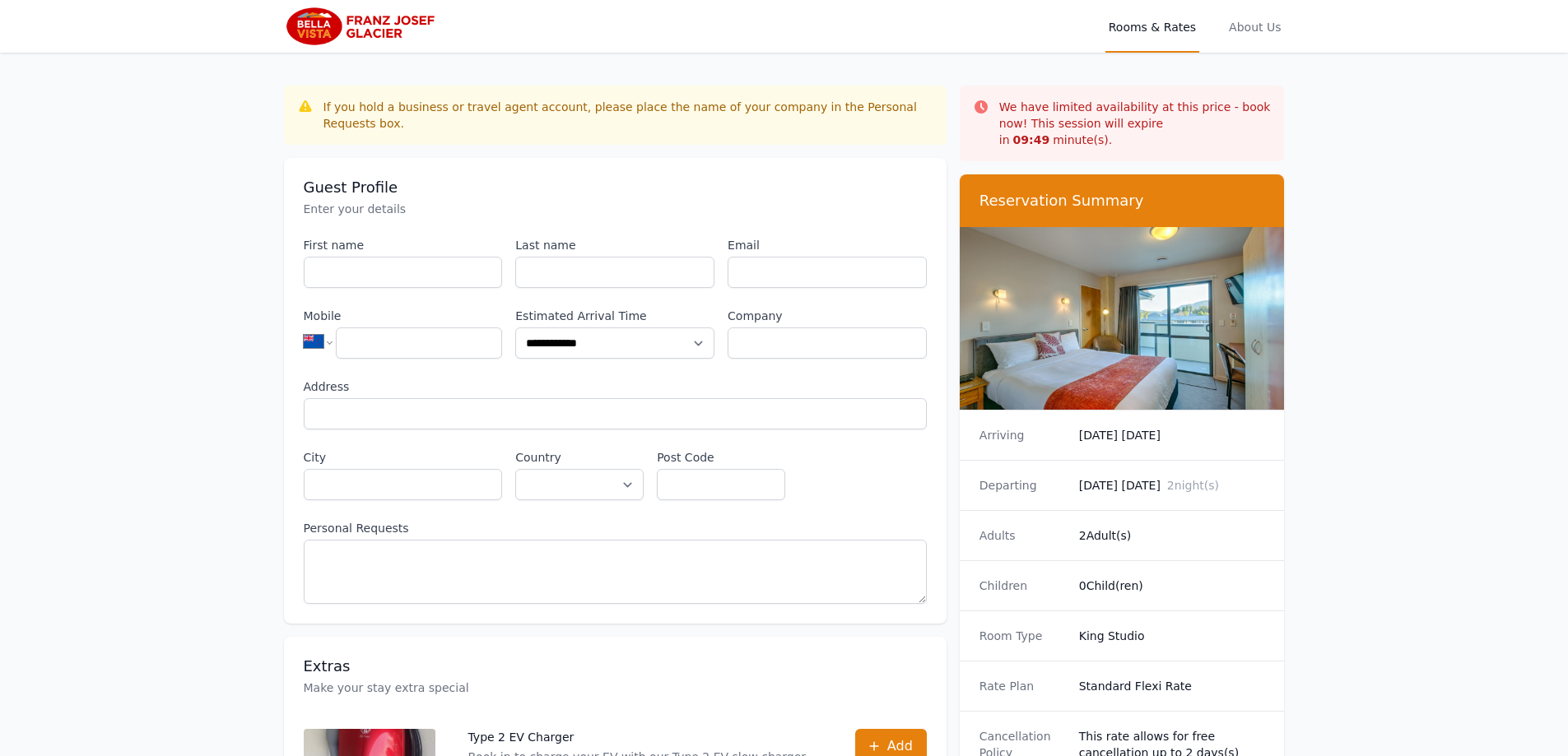
scroll to position [79, 0]
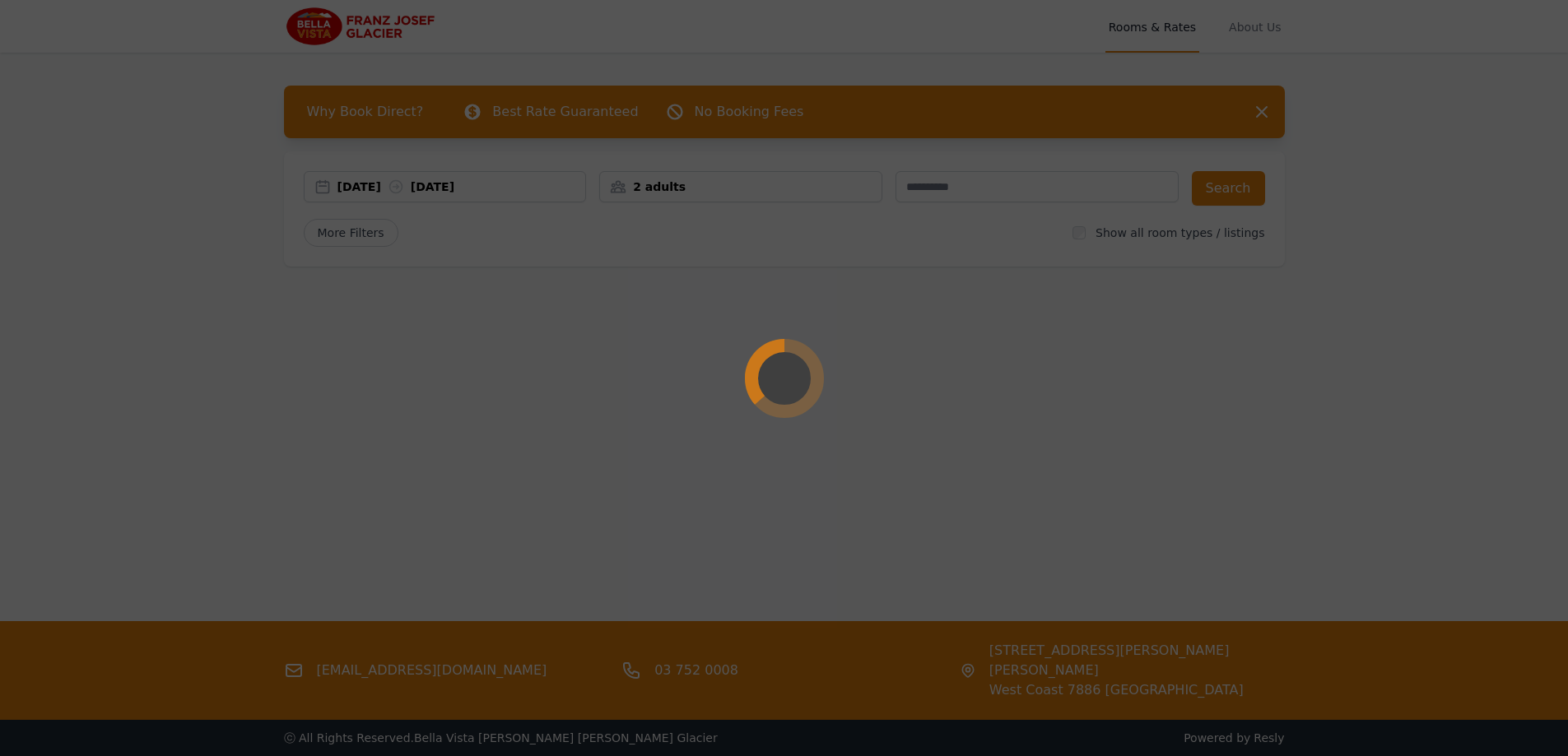
click at [667, 189] on div at bounding box center [784, 378] width 1568 height 756
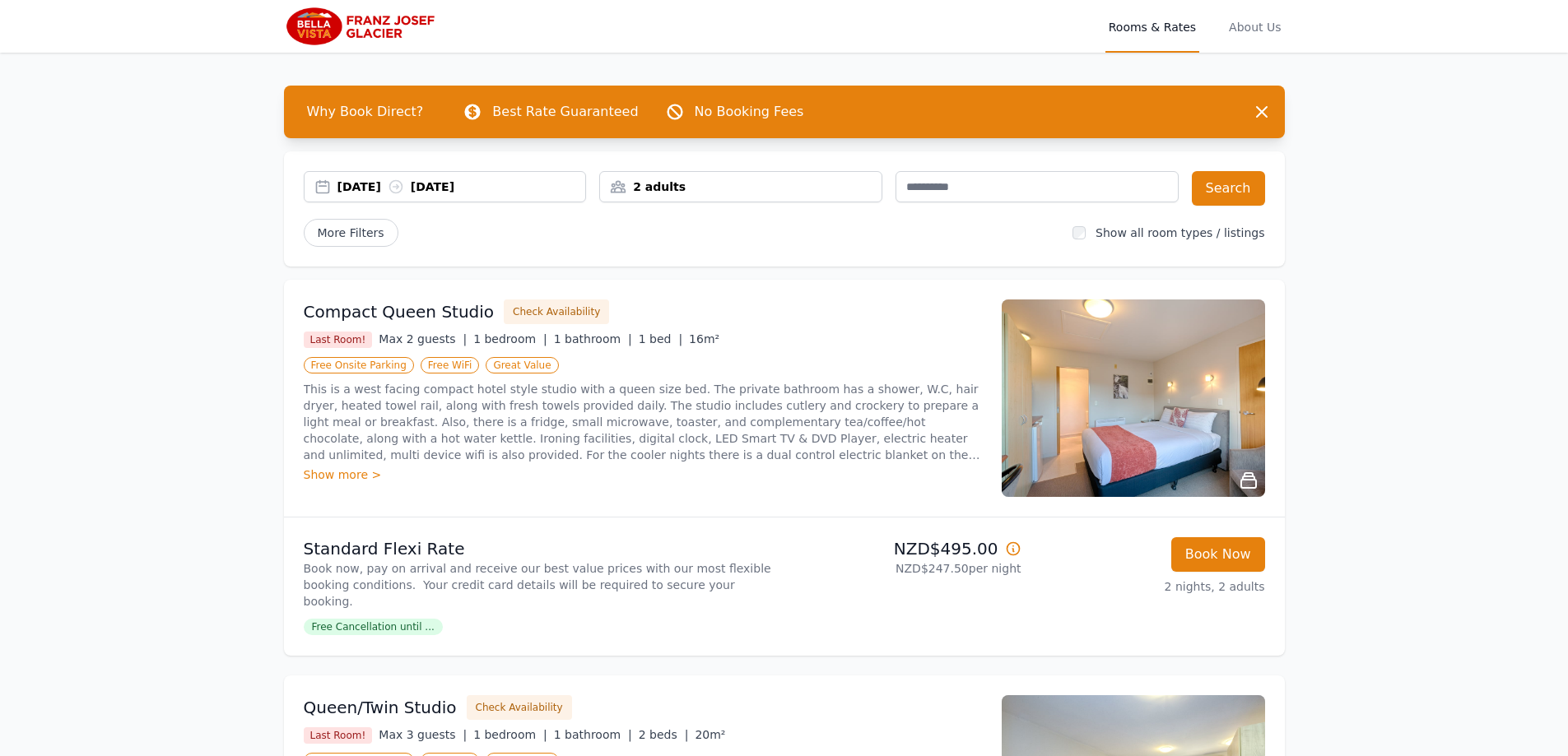
click at [672, 194] on div "2 adults" at bounding box center [741, 186] width 282 height 17
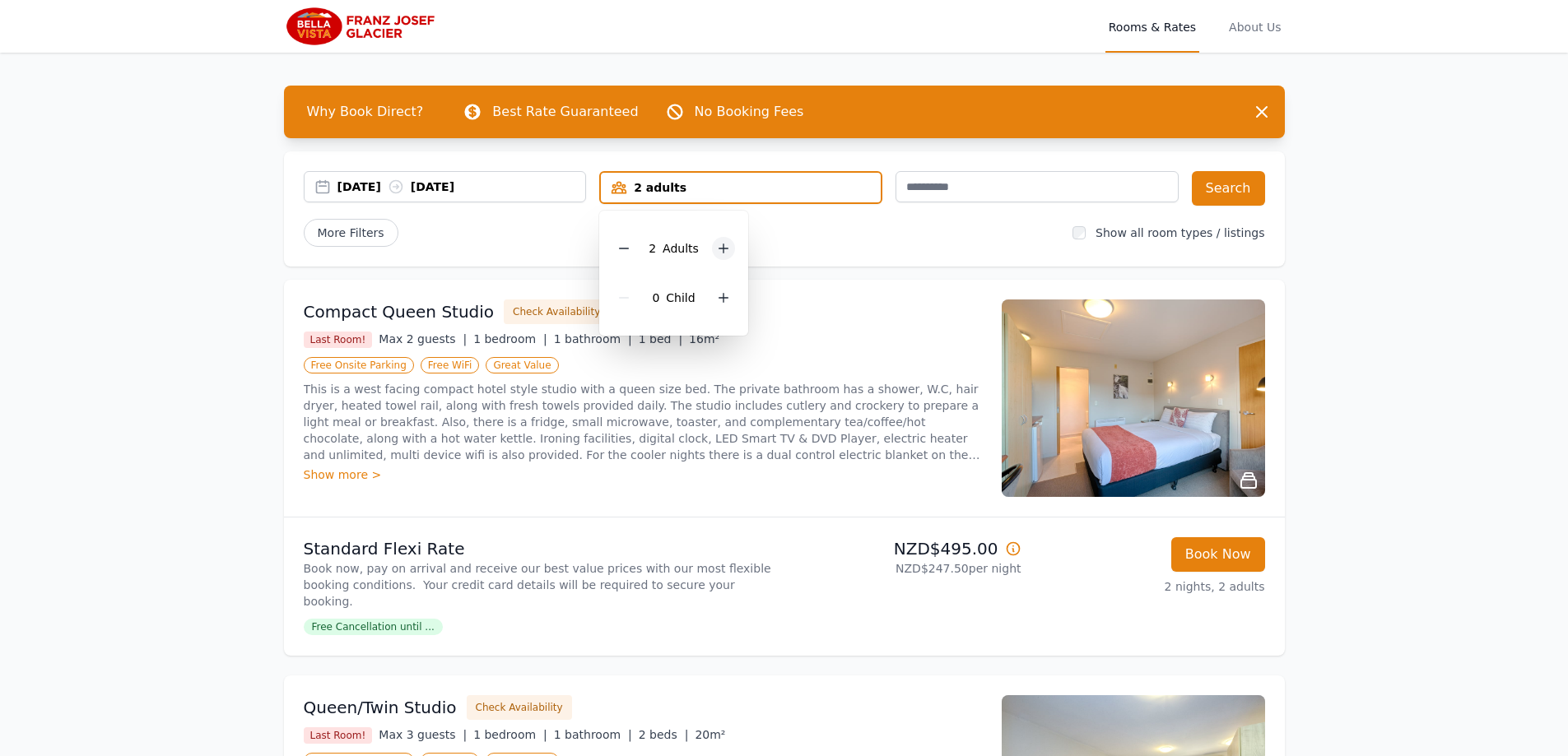
click at [714, 254] on div at bounding box center [723, 249] width 23 height 23
click at [1235, 179] on button "Search" at bounding box center [1228, 189] width 73 height 35
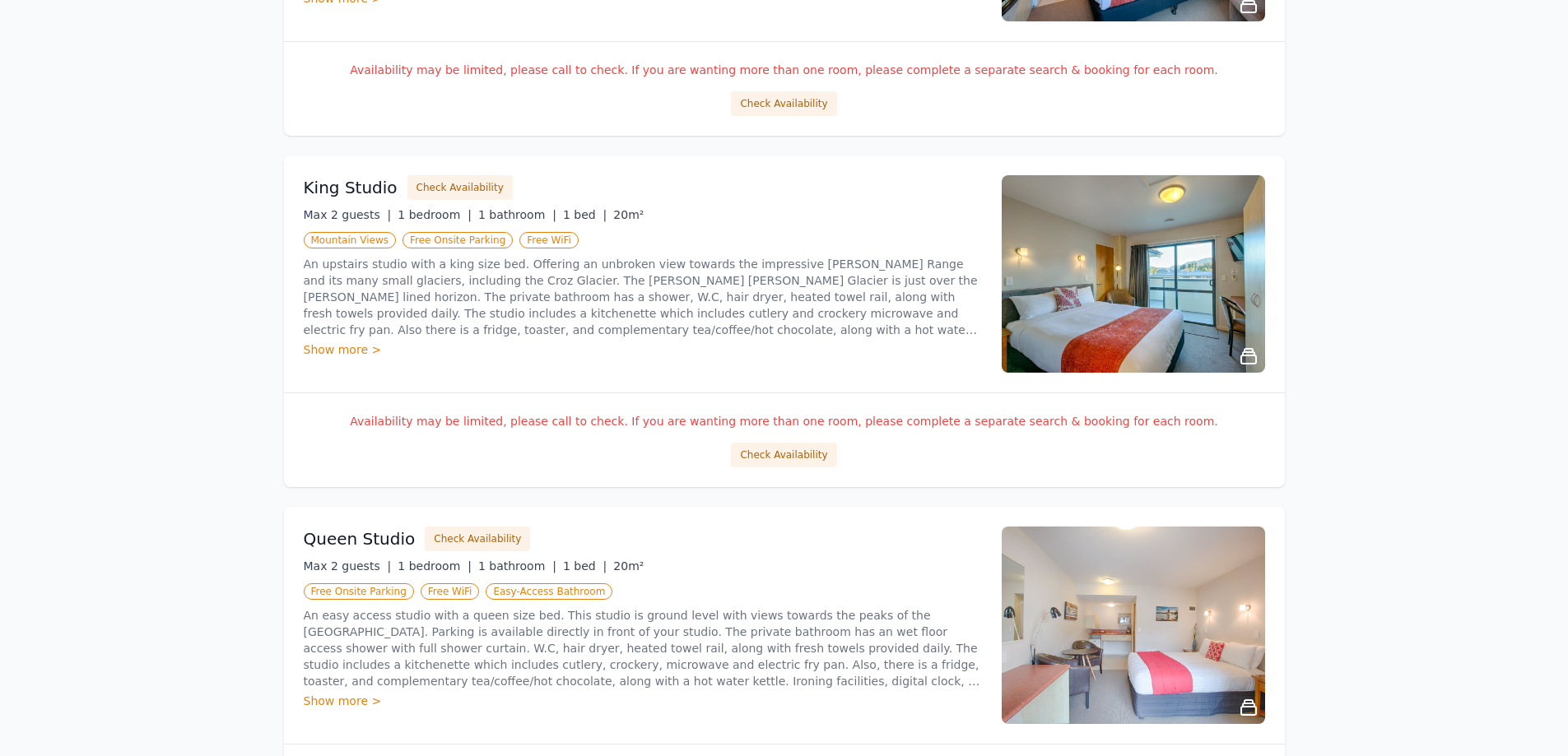
scroll to position [1044, 0]
